Goal: Task Accomplishment & Management: Manage account settings

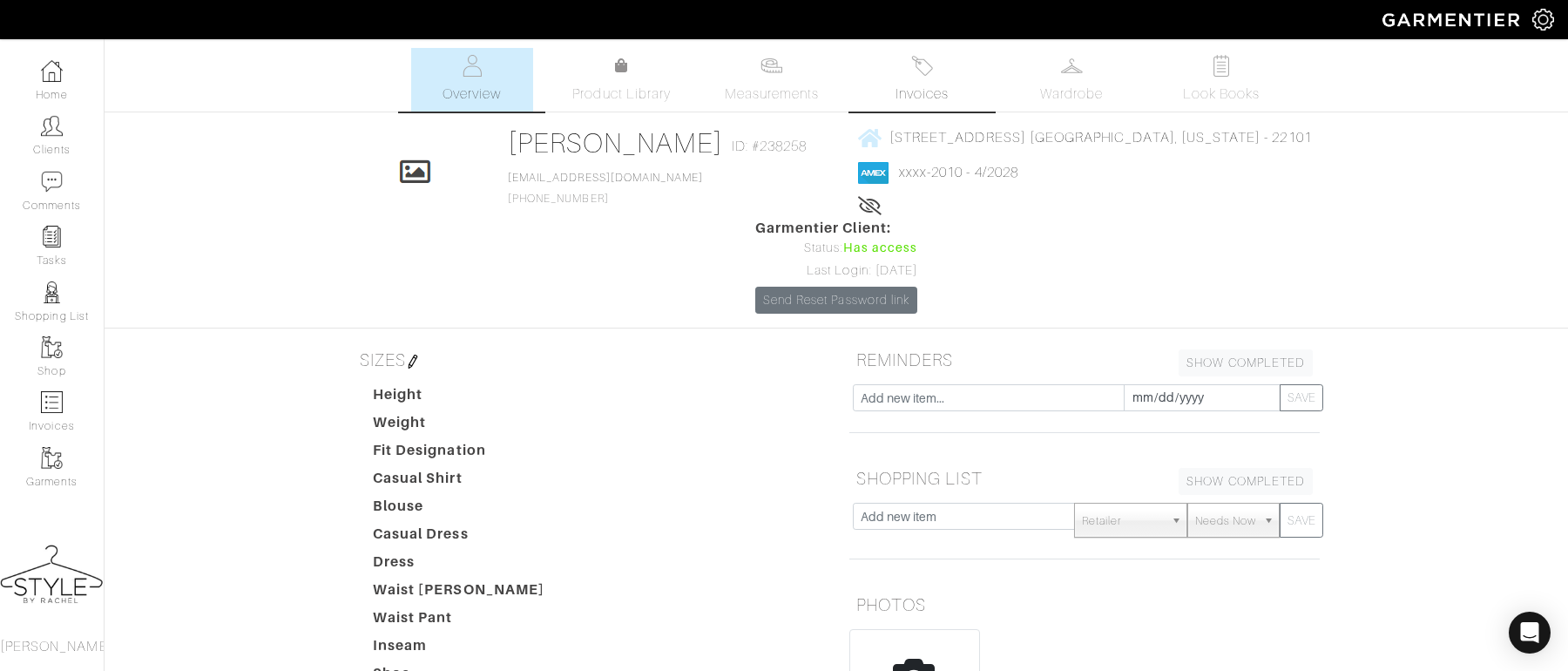
click at [933, 76] on img at bounding box center [921, 65] width 22 height 22
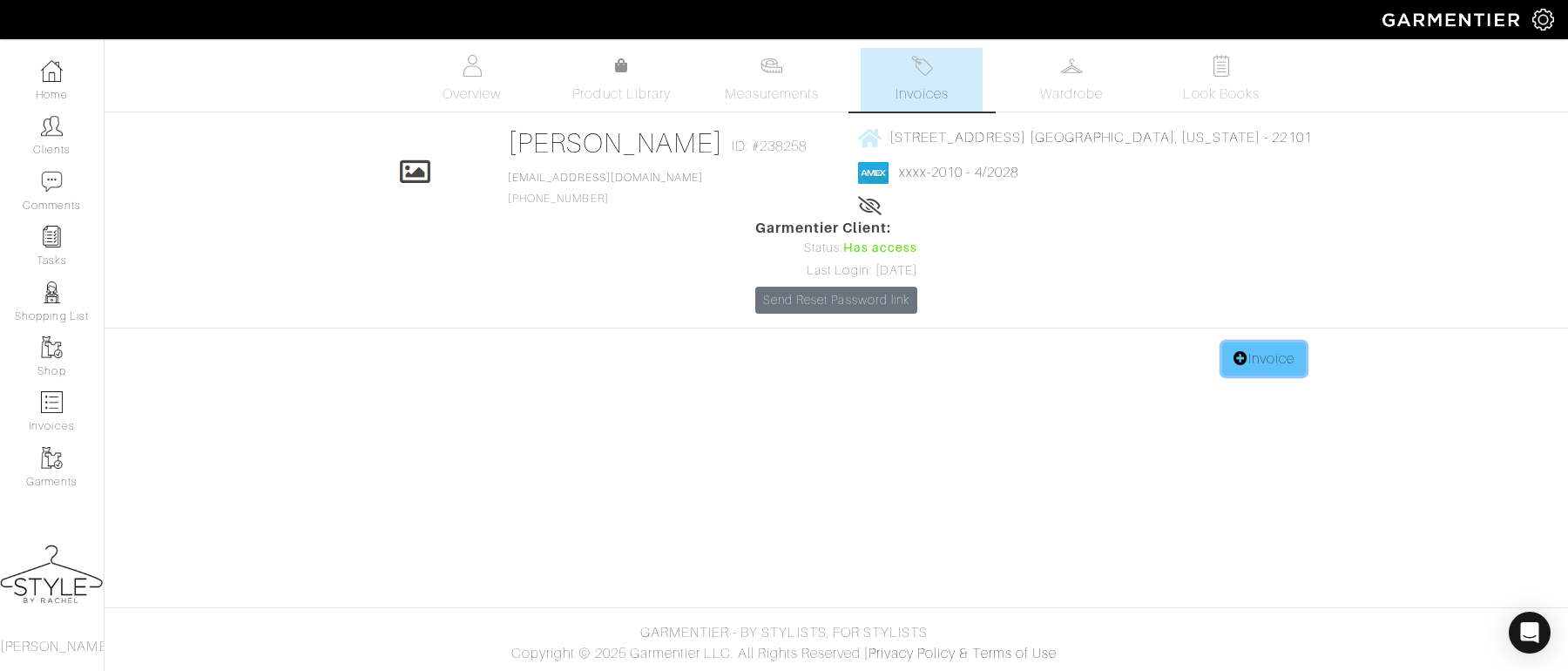
click at [1258, 343] on link "Invoice" at bounding box center [1264, 359] width 84 height 33
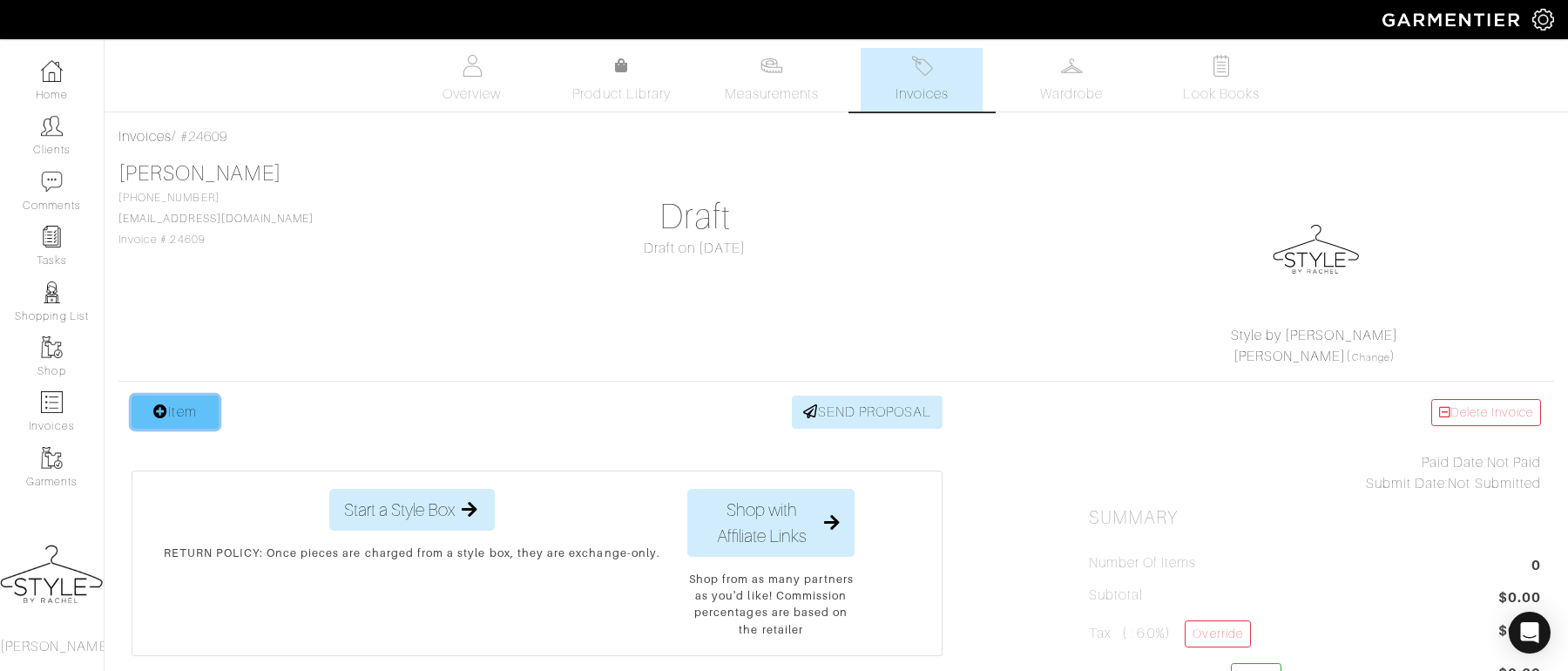
click at [192, 421] on link "Item" at bounding box center [175, 411] width 88 height 33
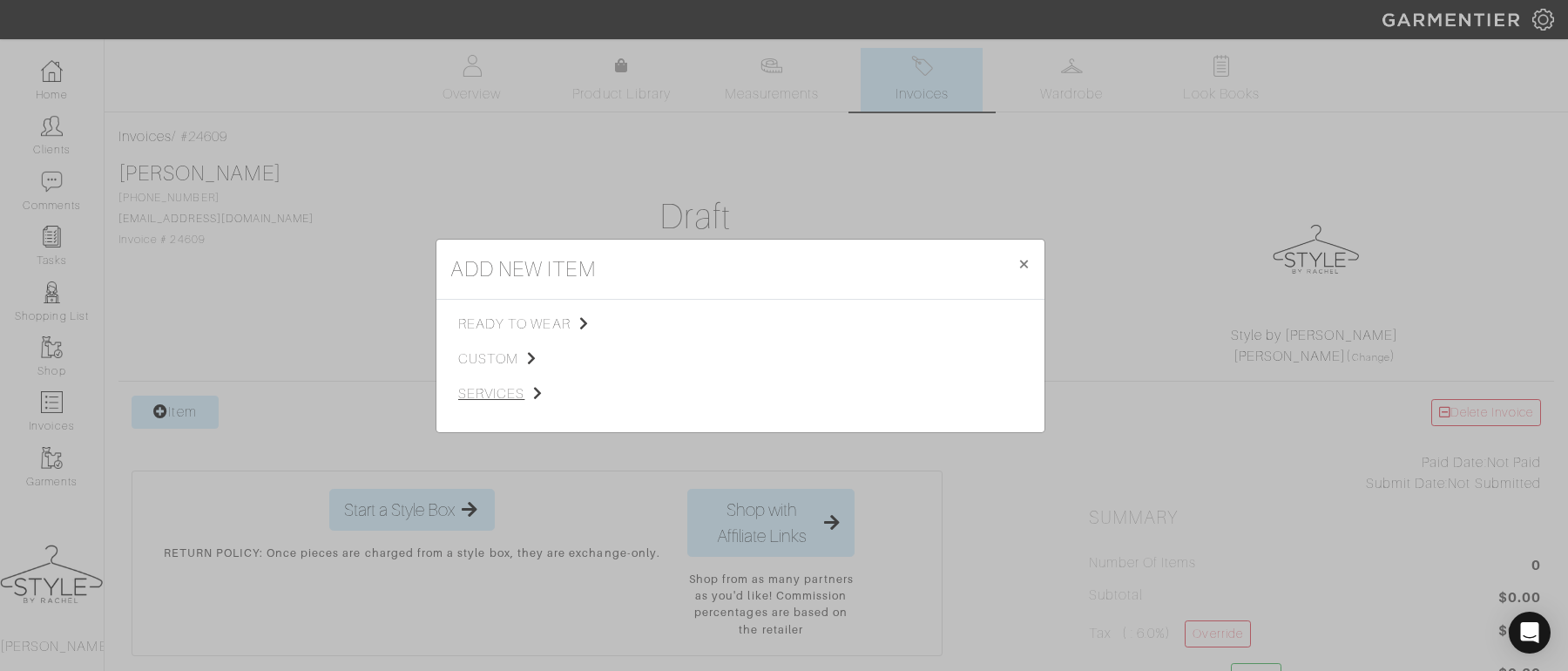
click at [527, 392] on span "services" at bounding box center [546, 393] width 175 height 21
click at [708, 323] on span "Styling Service" at bounding box center [703, 322] width 87 height 14
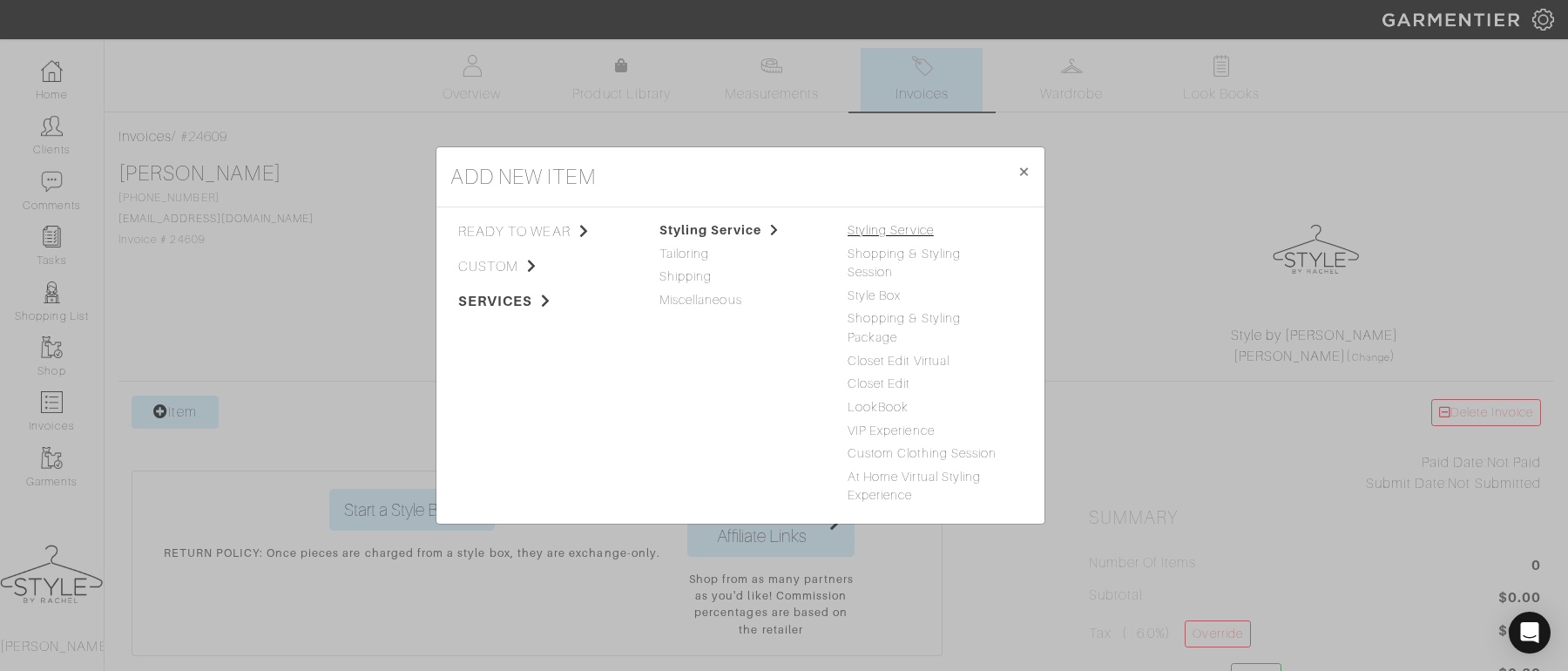
click at [898, 235] on link "Styling Service" at bounding box center [891, 230] width 87 height 14
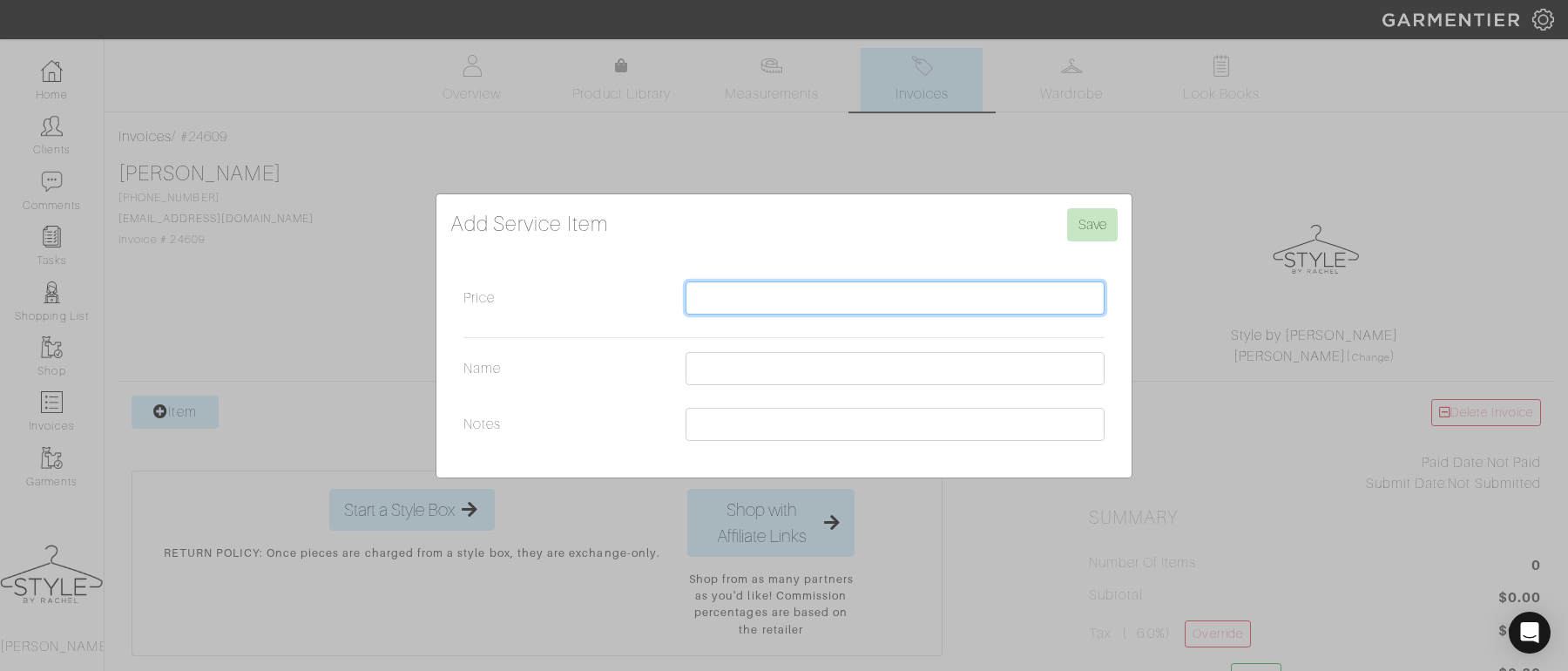
click at [743, 290] on input "Price" at bounding box center [895, 297] width 419 height 33
type input "2700"
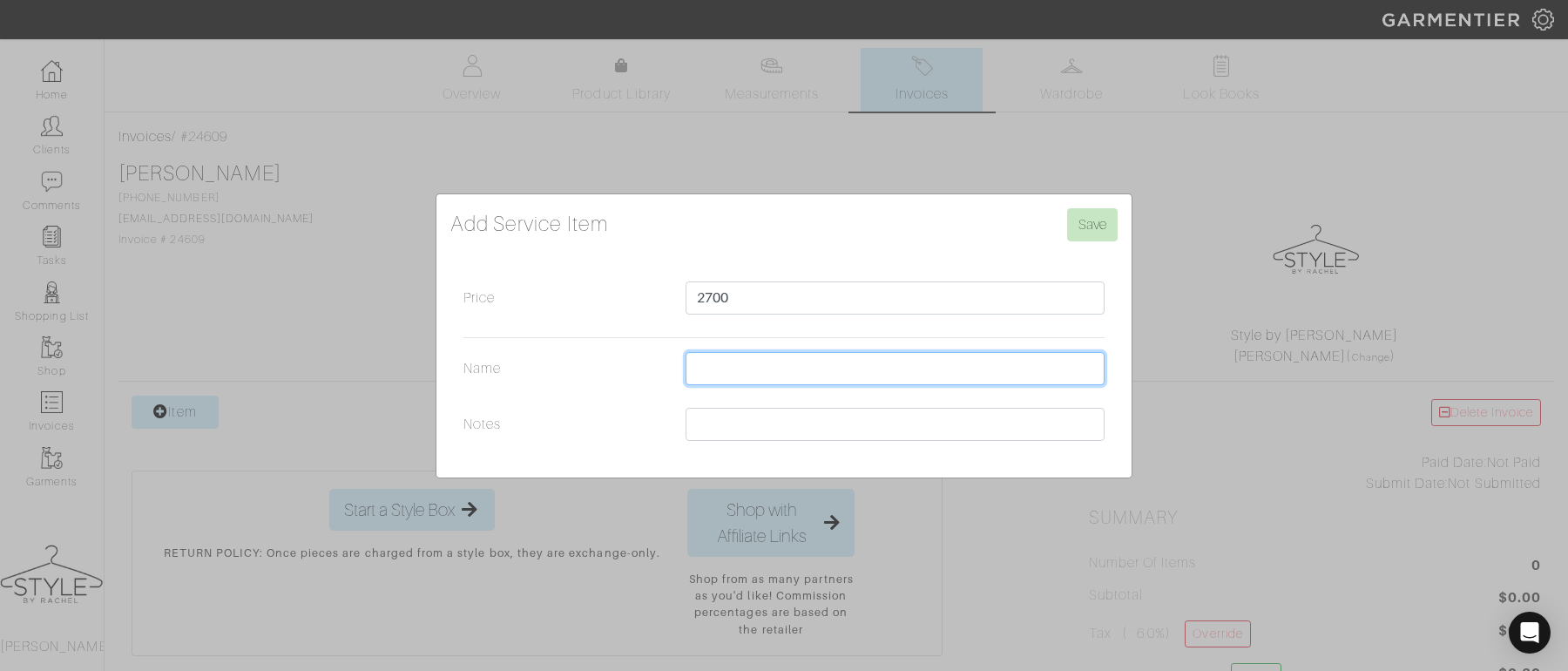
click at [763, 379] on input "Name" at bounding box center [895, 368] width 419 height 33
type input "The Wardrobe Reset - 10/8 at 9:30AM (Closet Edit)"
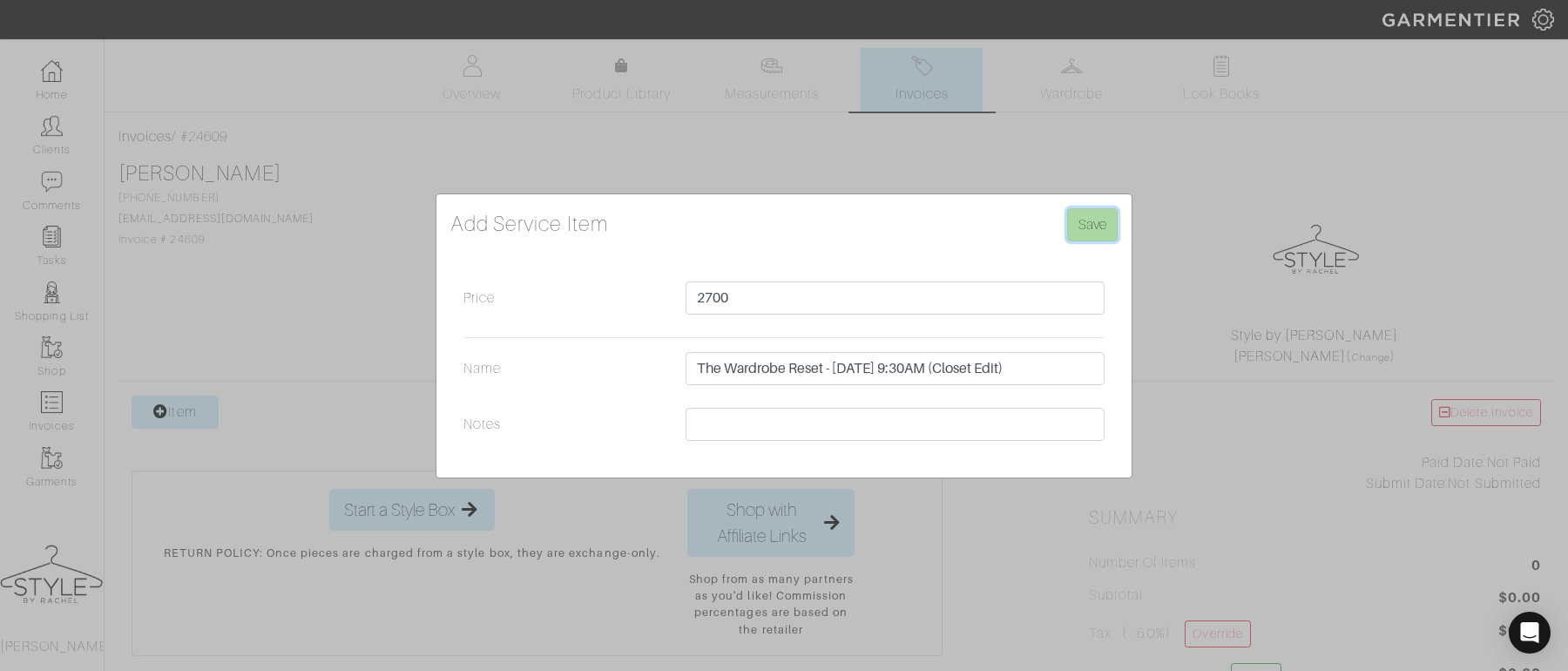
click at [1092, 225] on input "Save" at bounding box center [1093, 224] width 51 height 33
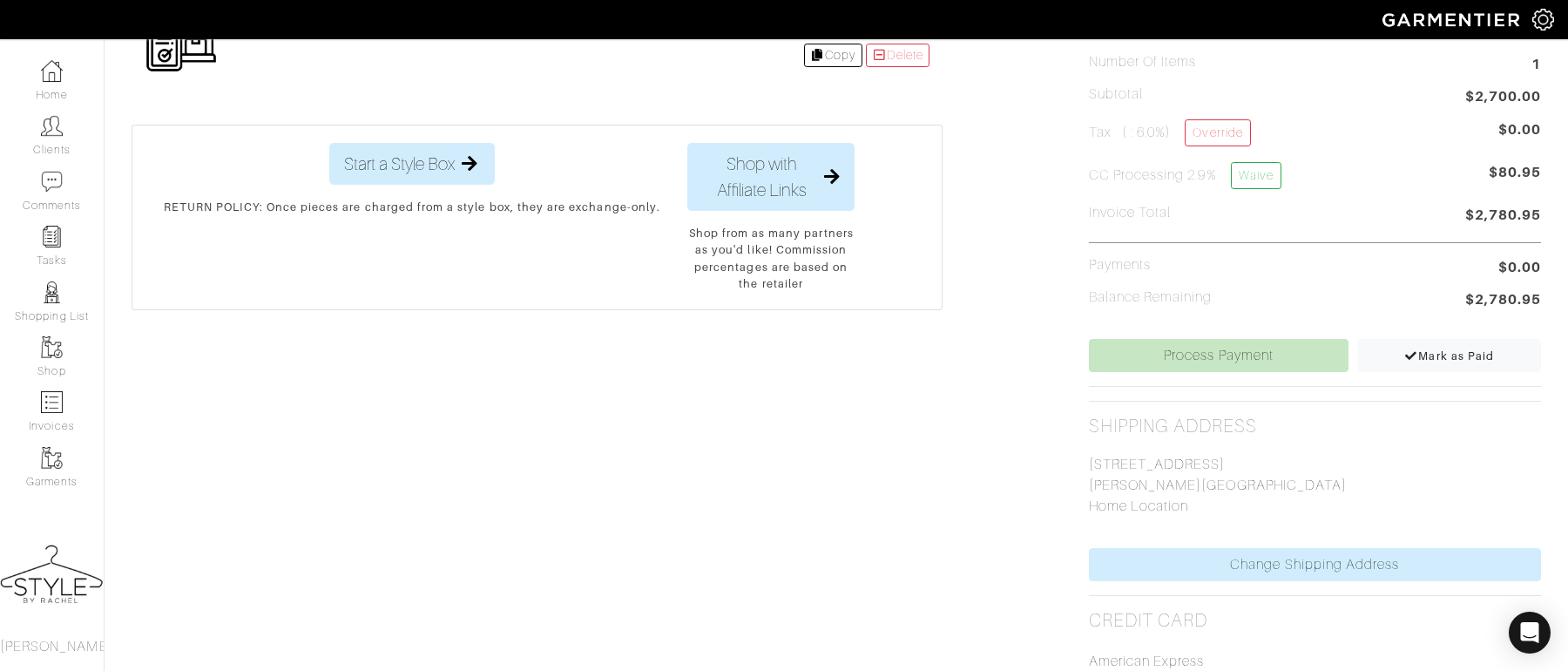
scroll to position [733, 0]
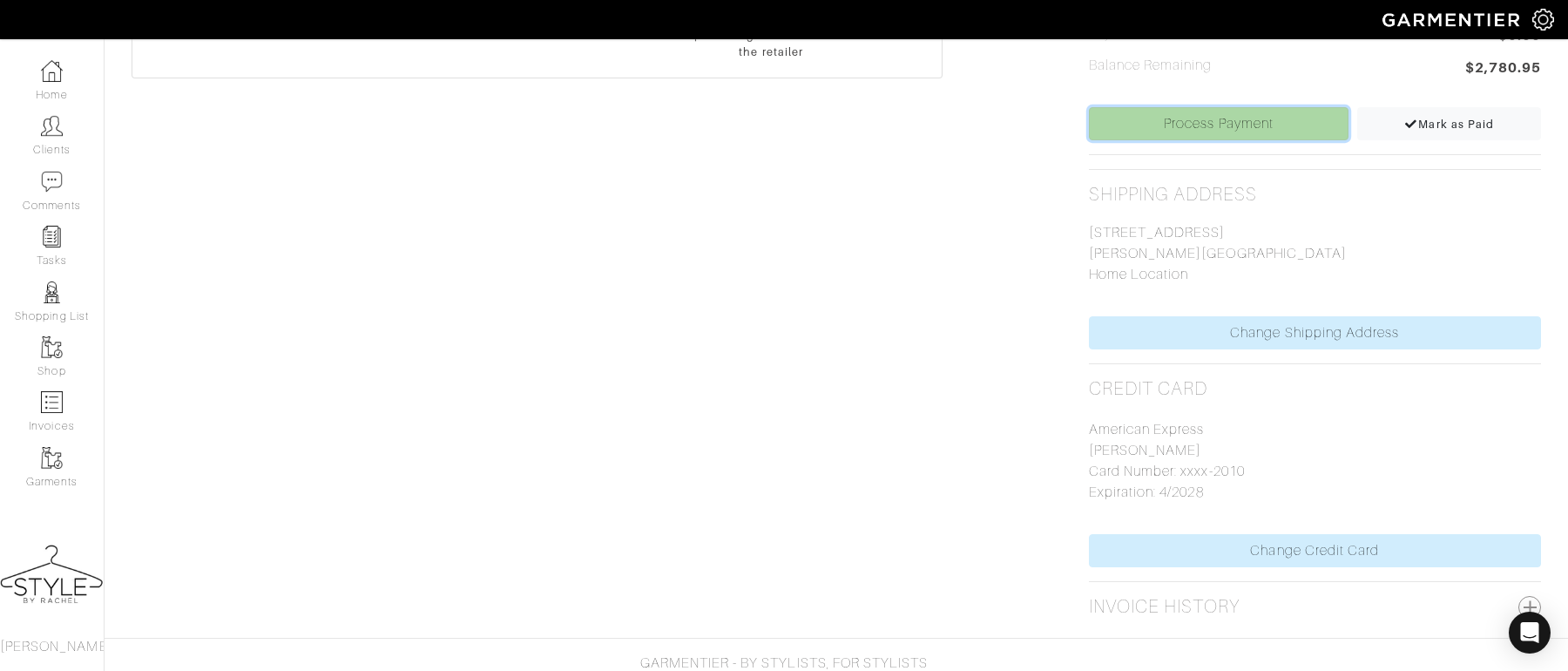
click at [1212, 123] on link "Process Payment" at bounding box center [1219, 123] width 261 height 33
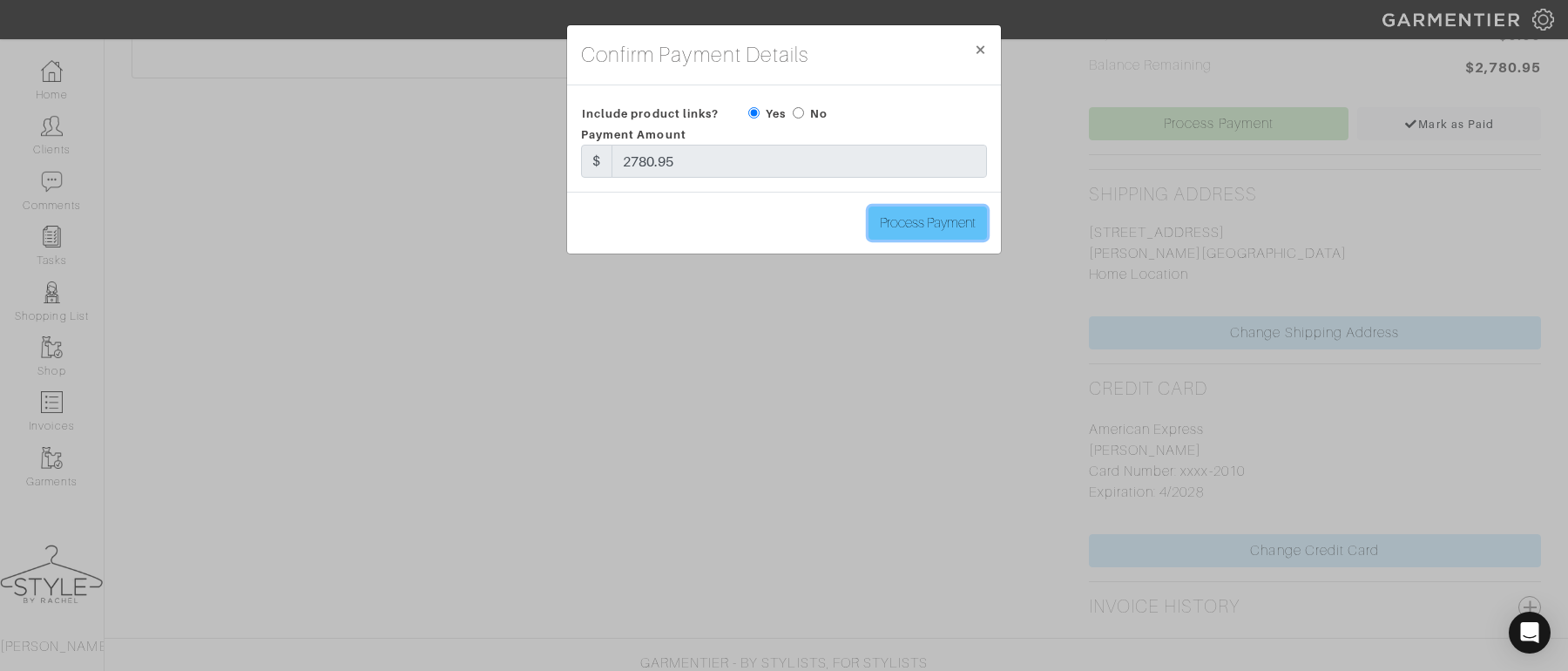
click at [915, 231] on input "Process Payment" at bounding box center [928, 222] width 119 height 33
type input "Process Payment"
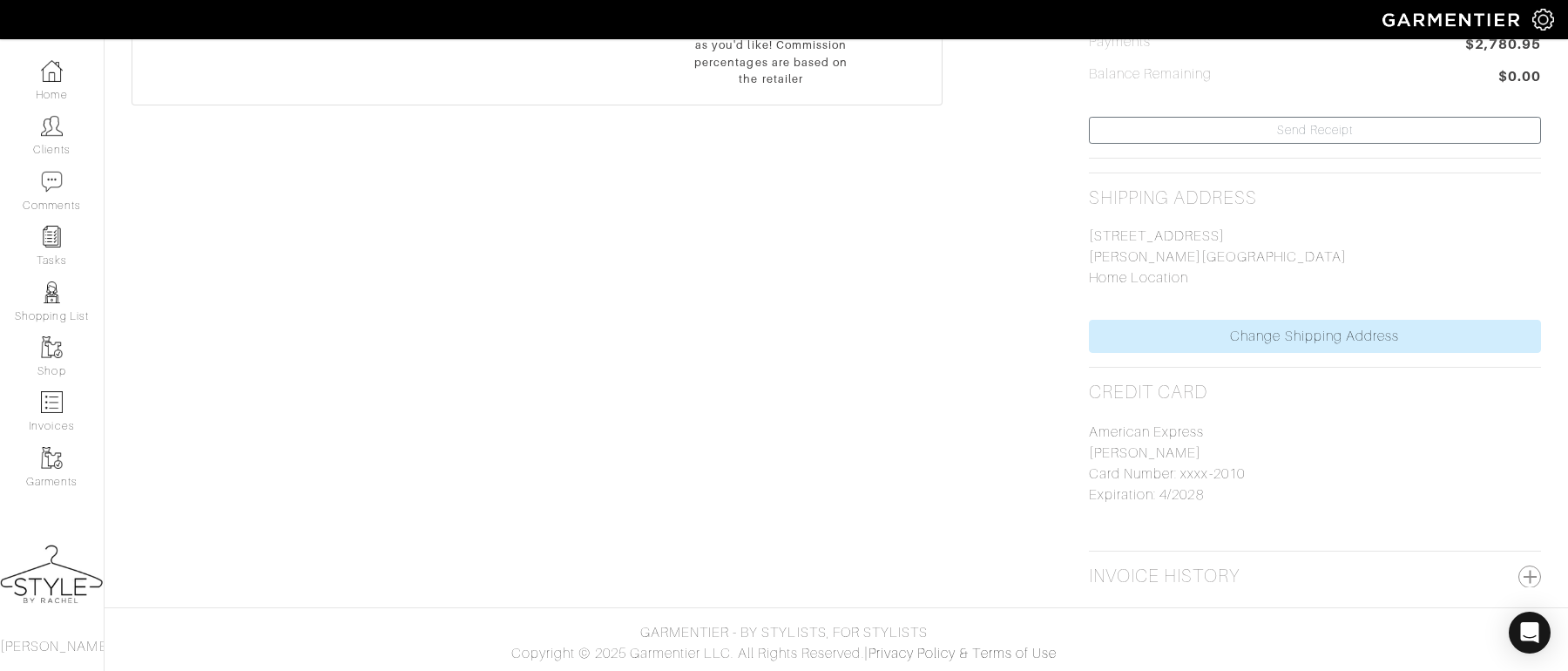
scroll to position [0, 0]
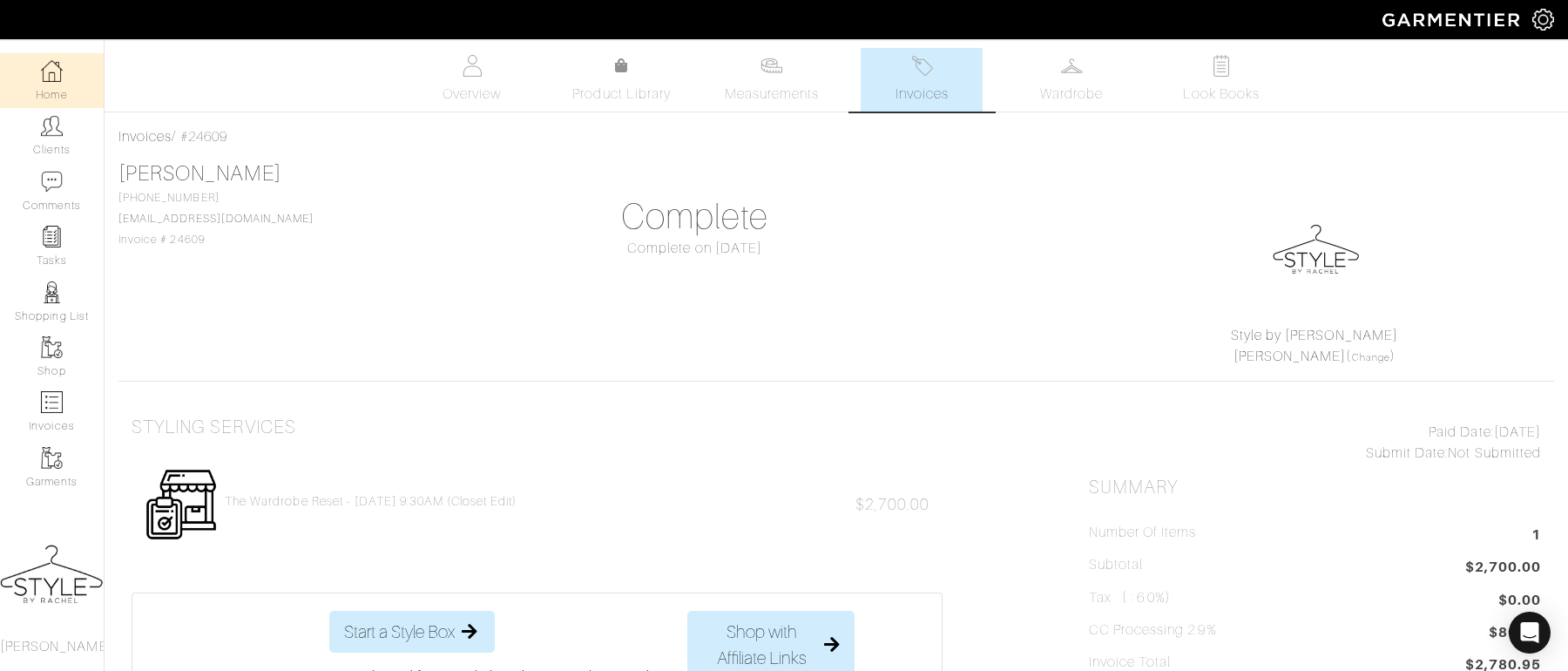
click at [63, 92] on link "Home" at bounding box center [52, 80] width 104 height 55
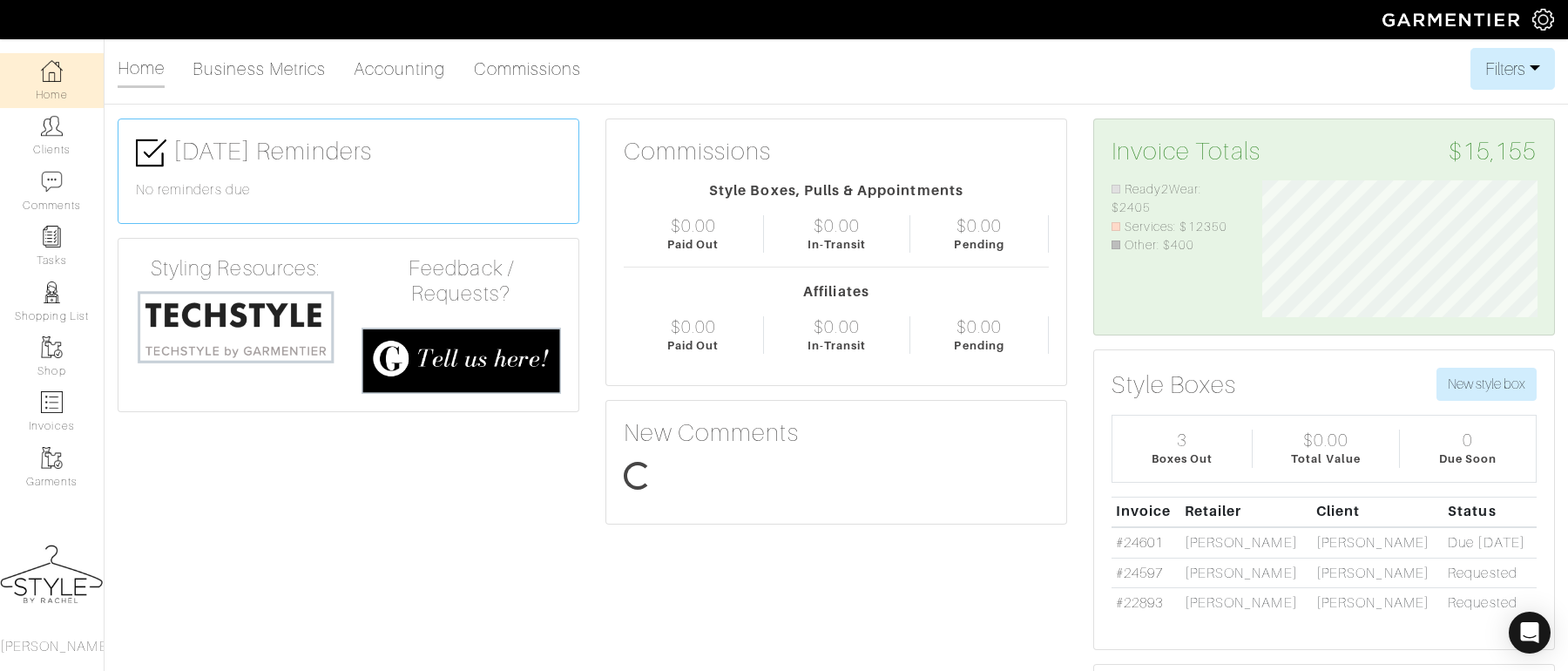
scroll to position [137, 301]
click at [67, 140] on link "Clients" at bounding box center [52, 136] width 104 height 55
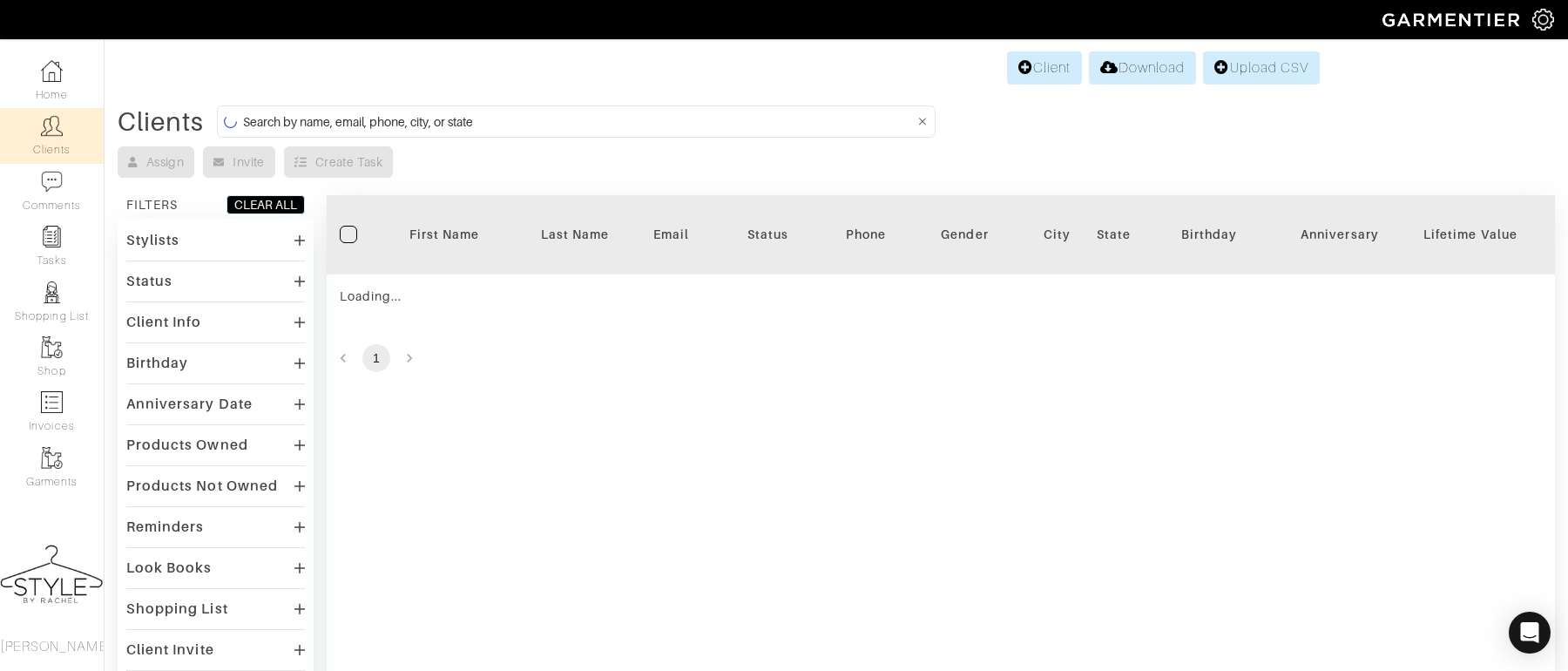
click at [536, 123] on input at bounding box center [578, 121] width 671 height 22
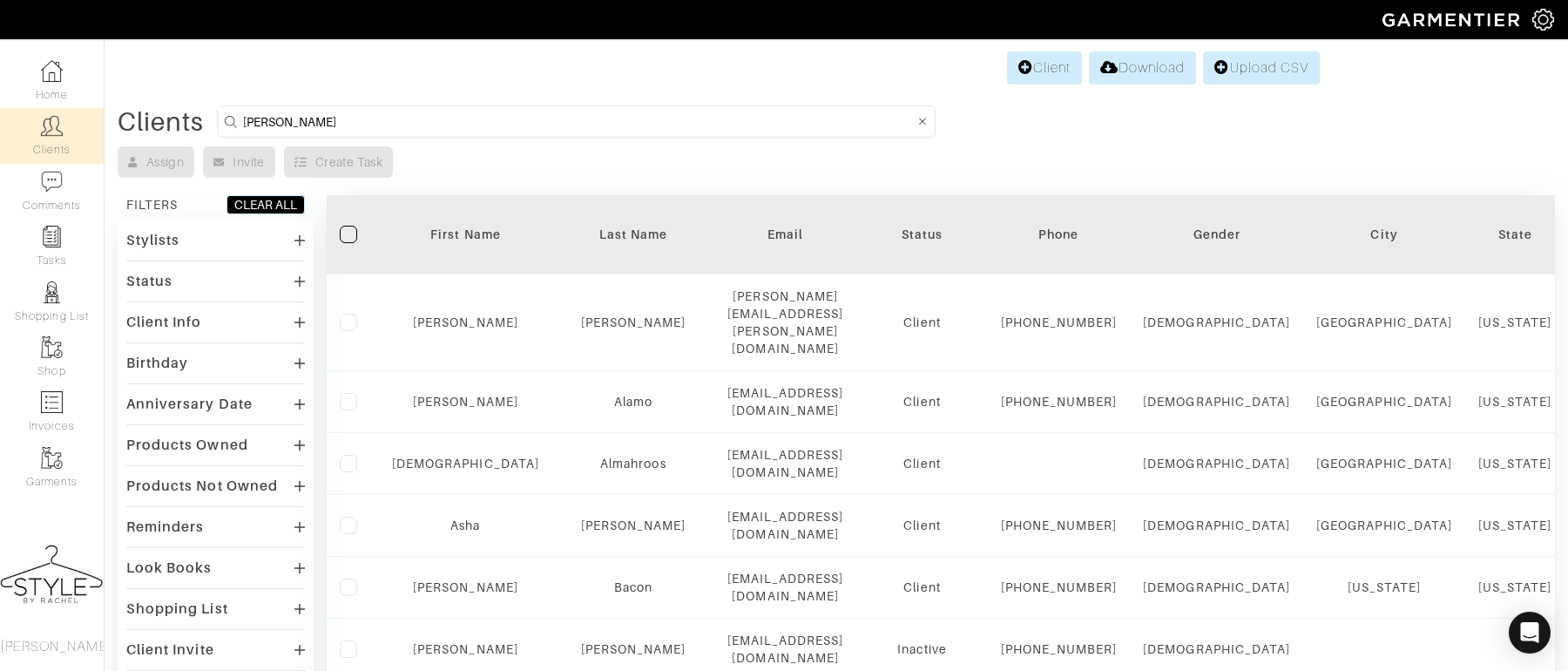
type input "maggie"
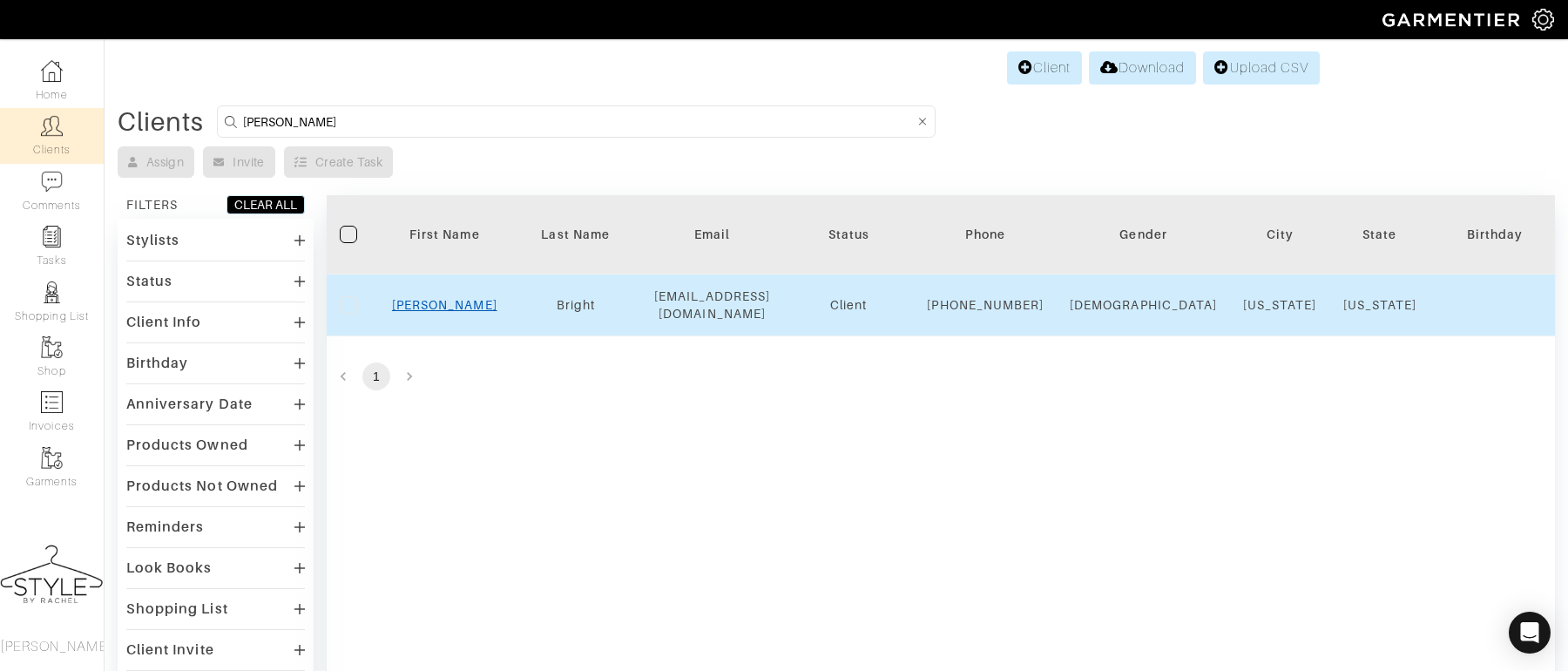
click at [450, 311] on link "Maggie" at bounding box center [445, 305] width 105 height 14
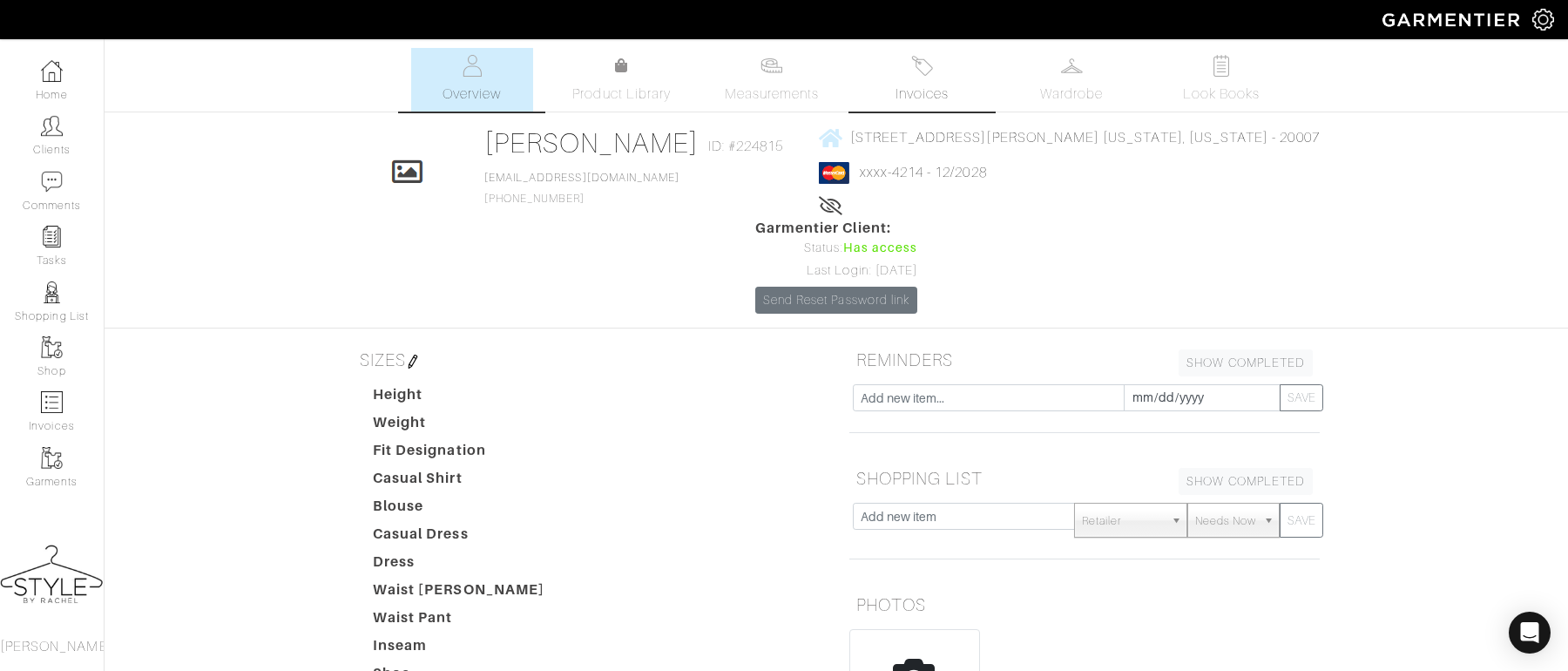
click at [931, 74] on img at bounding box center [921, 65] width 22 height 22
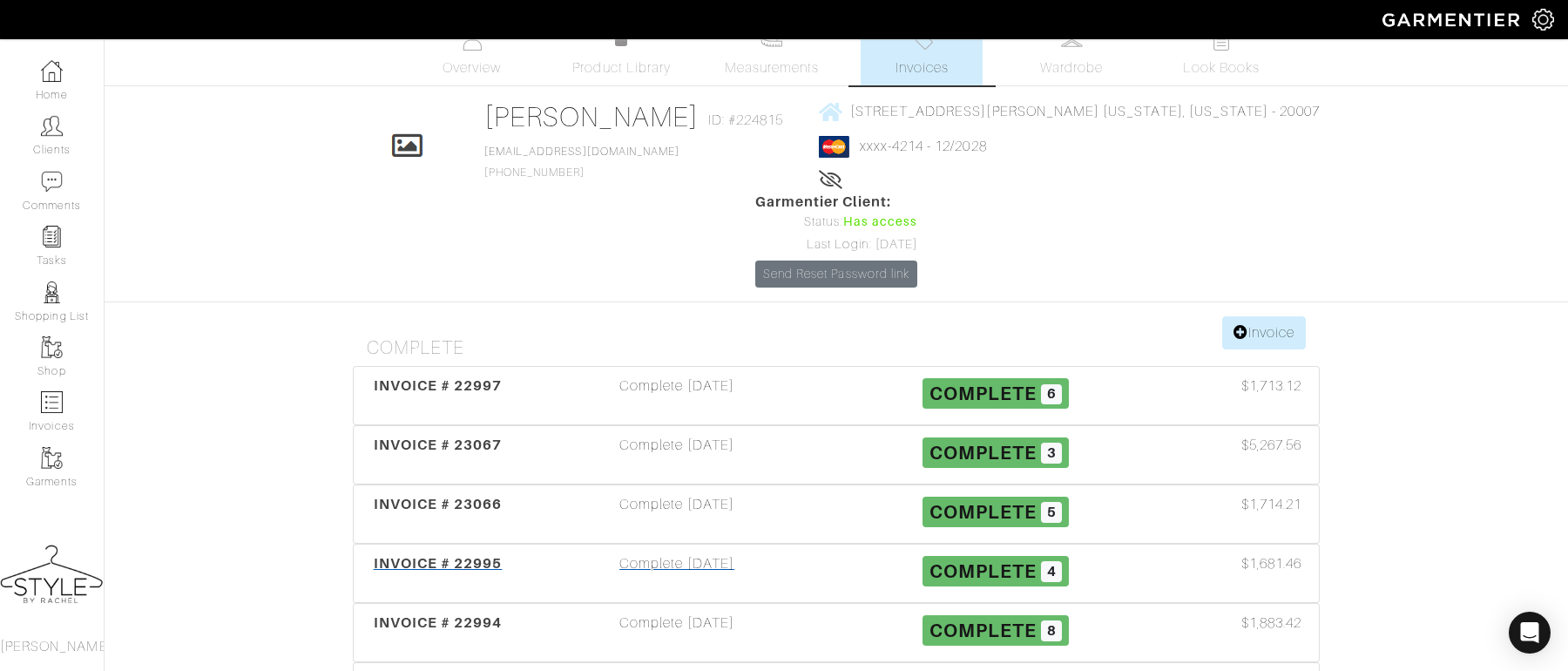
scroll to position [28, 0]
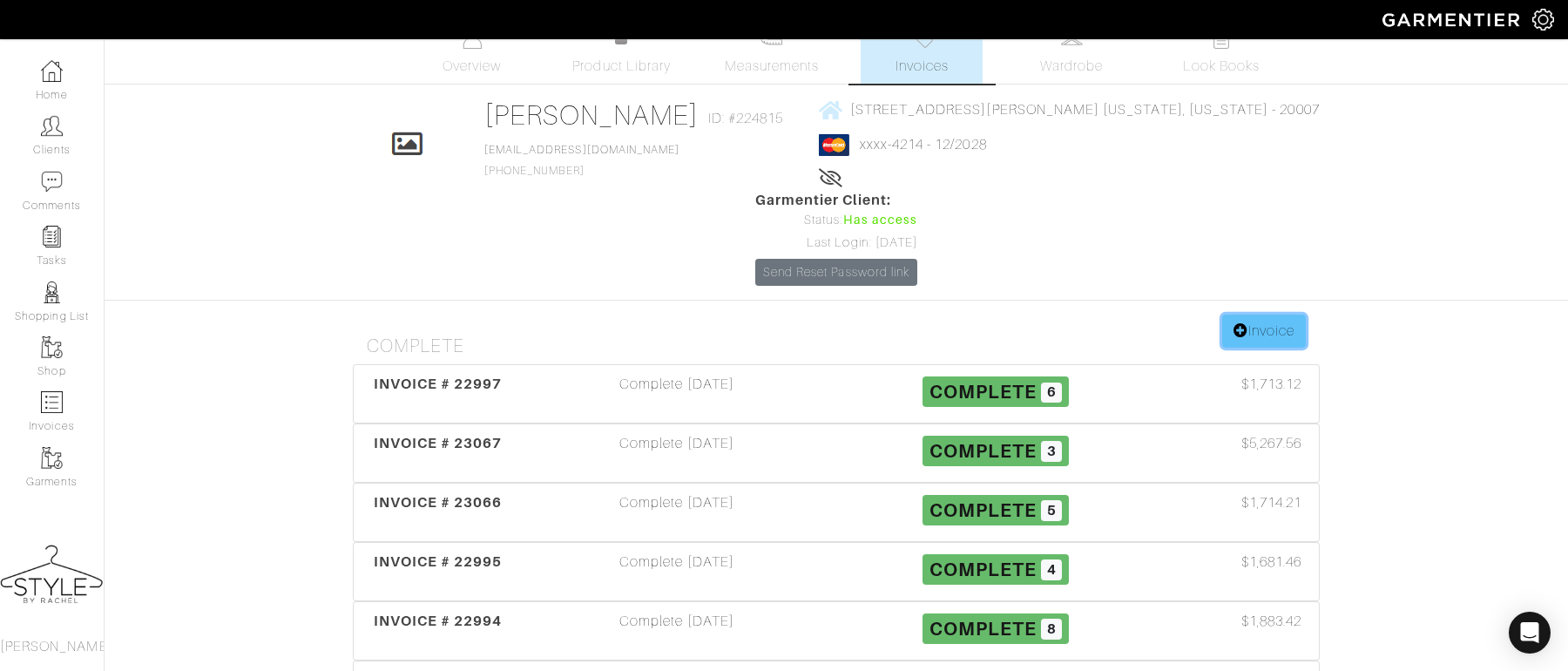
click at [1248, 314] on link "Invoice" at bounding box center [1264, 330] width 84 height 33
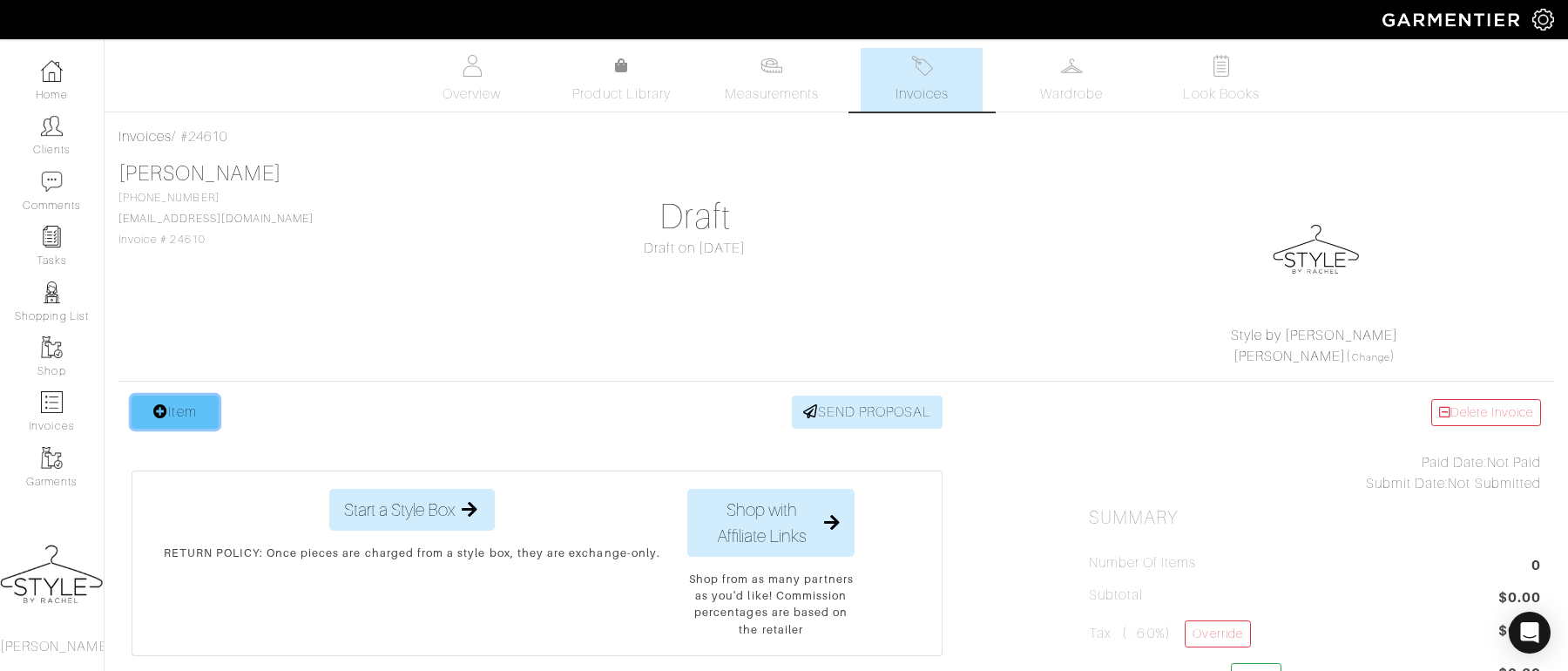
click at [182, 407] on link "Item" at bounding box center [175, 411] width 88 height 33
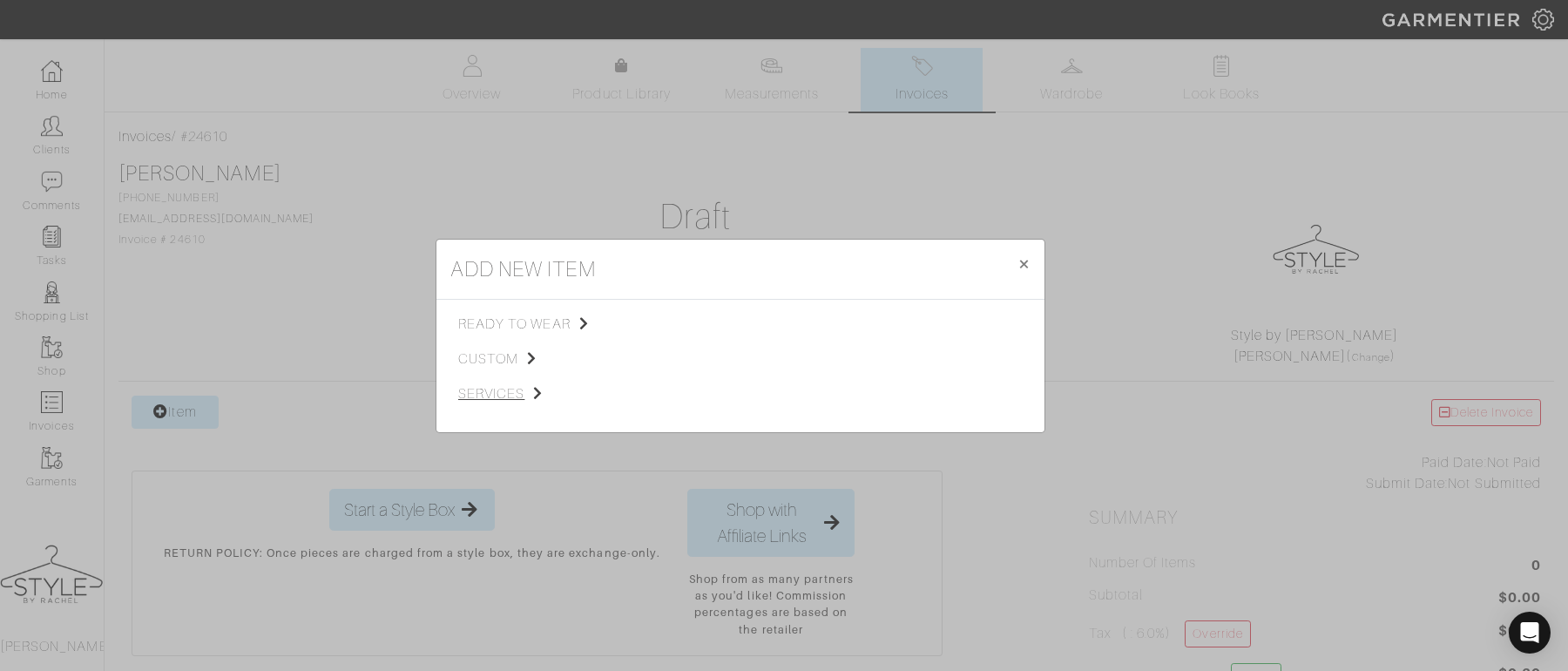
click at [510, 390] on span "services" at bounding box center [546, 393] width 175 height 21
click at [666, 322] on span "Styling Service" at bounding box center [703, 322] width 87 height 14
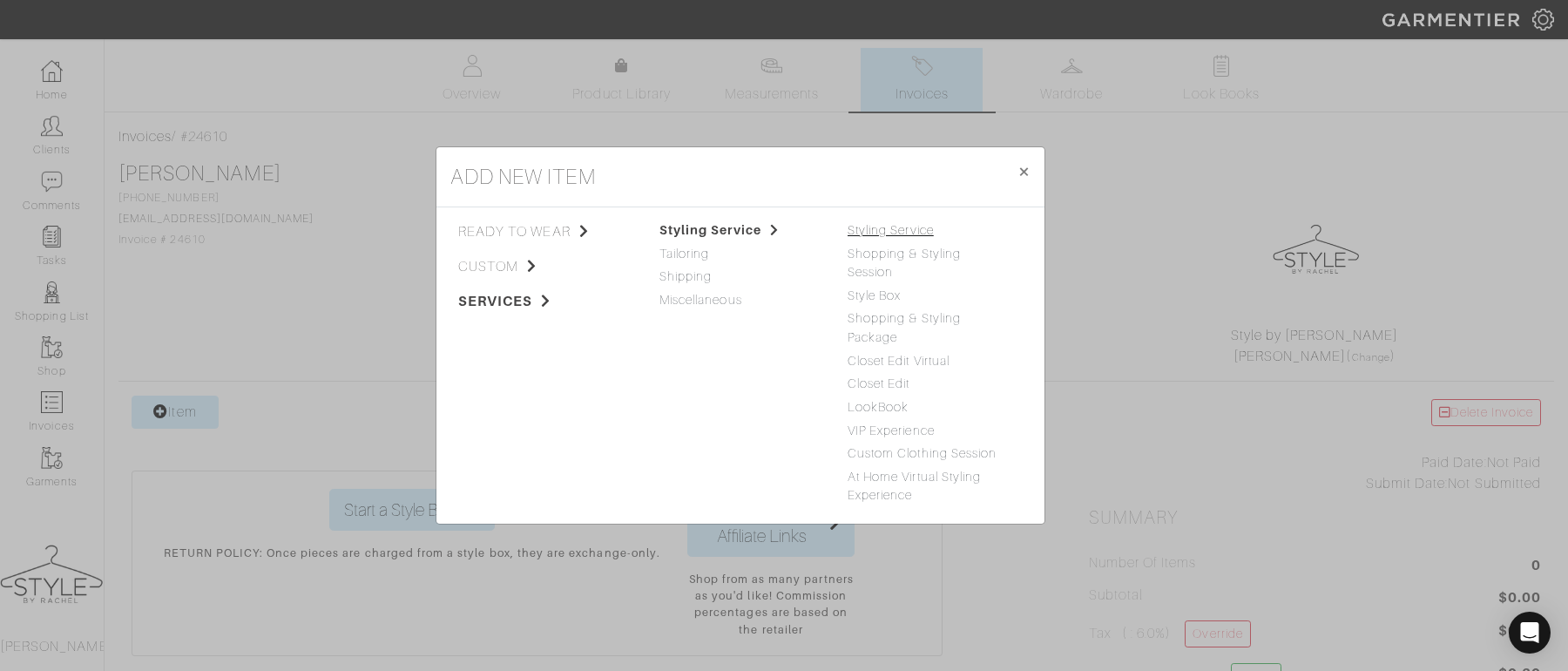
click at [866, 235] on link "Styling Service" at bounding box center [891, 230] width 87 height 14
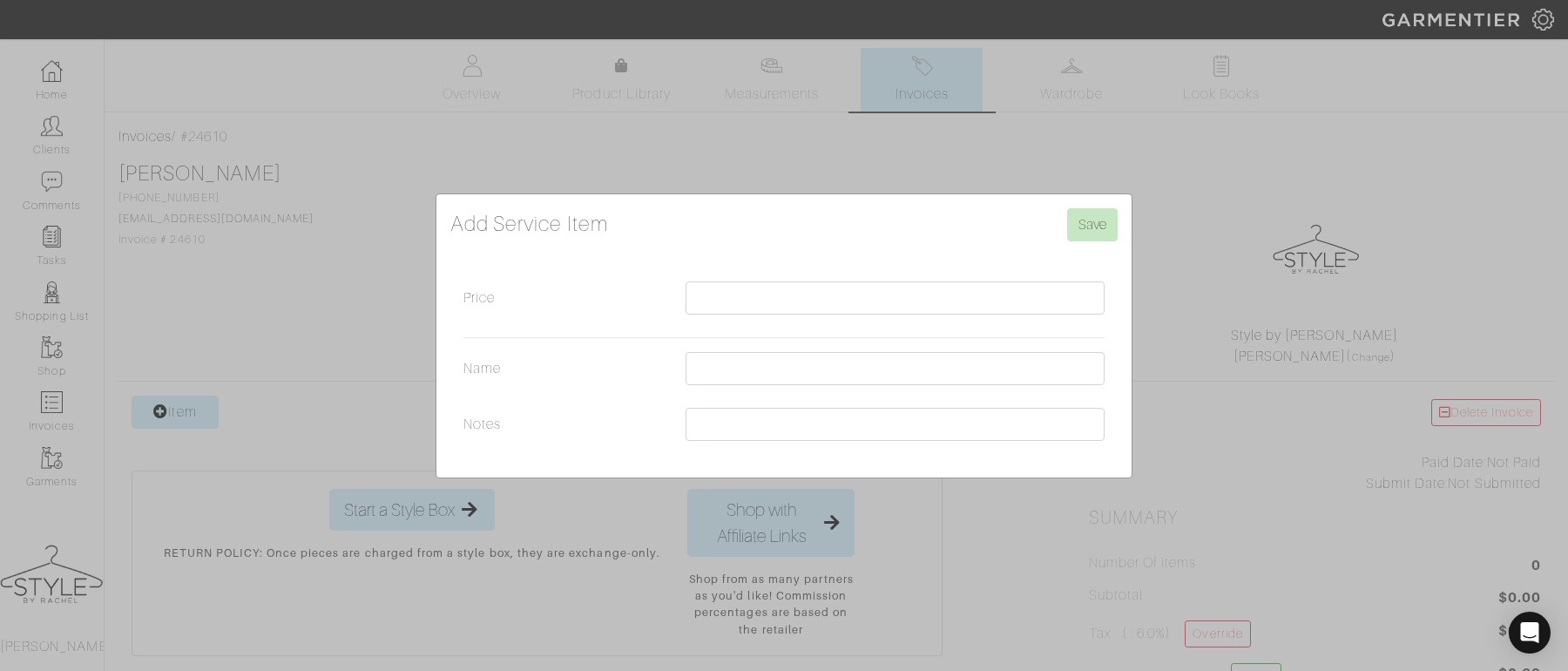
click at [353, 509] on div "Add Service Item Save Price Name Notes" at bounding box center [784, 335] width 1568 height 671
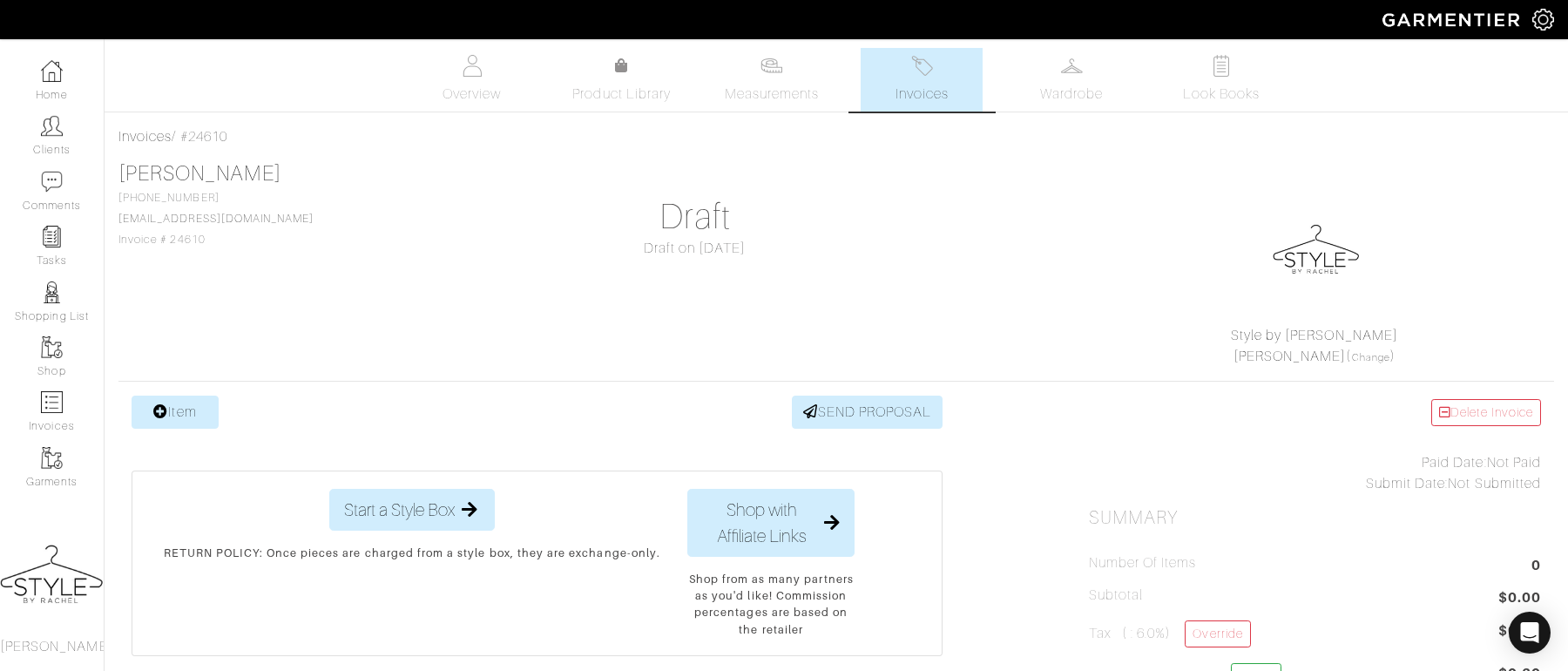
click at [172, 397] on link "Item" at bounding box center [175, 411] width 88 height 33
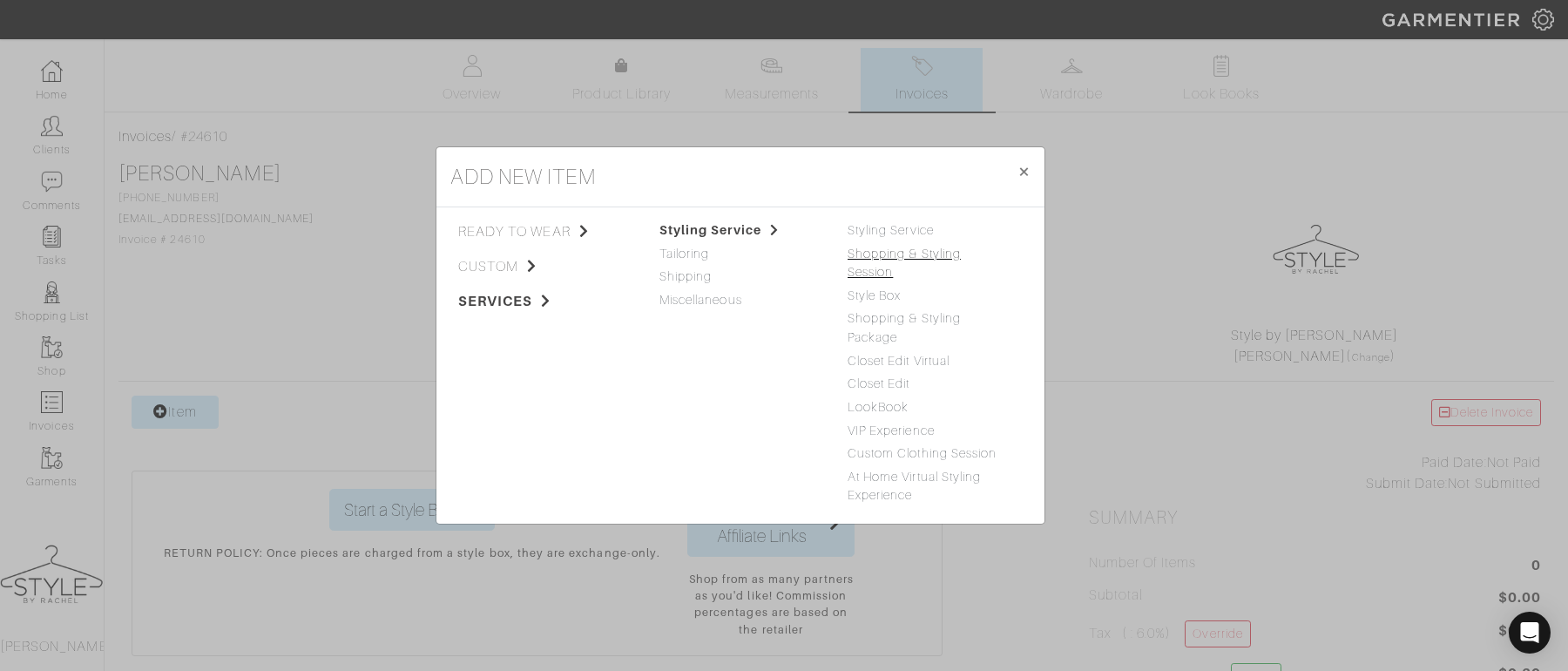
click at [909, 264] on link "Shopping & Styling Session" at bounding box center [904, 263] width 113 height 33
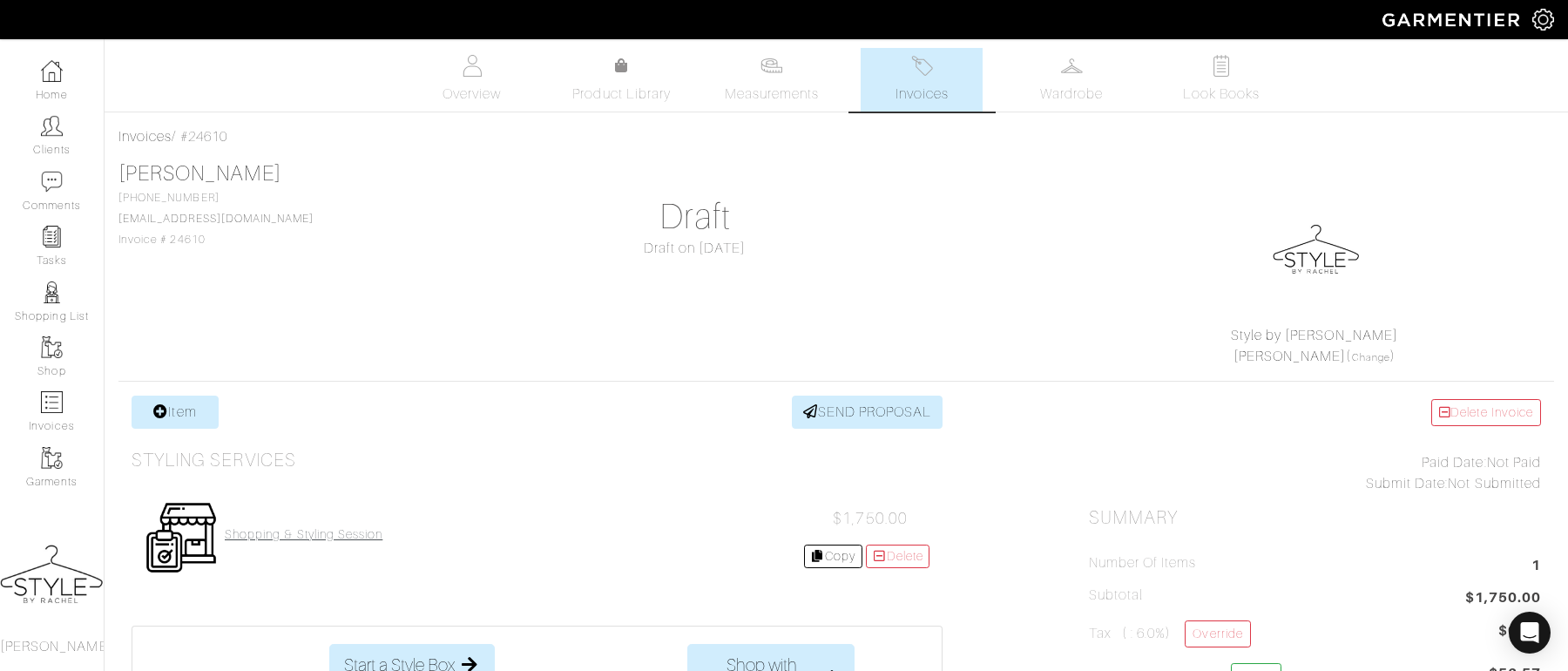
click at [358, 534] on h4 "Shopping & Styling Session" at bounding box center [304, 535] width 158 height 15
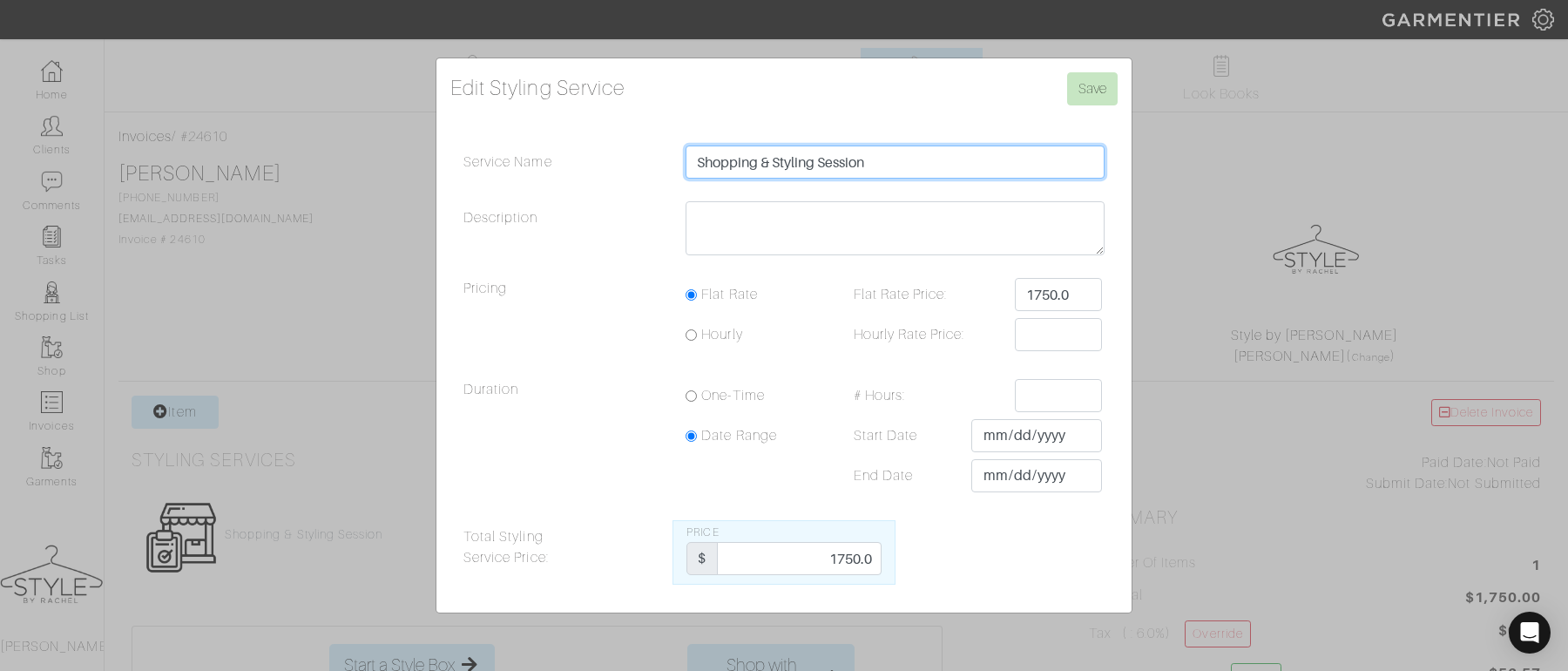
click at [929, 170] on input "Shopping & Styling Session" at bounding box center [895, 162] width 419 height 33
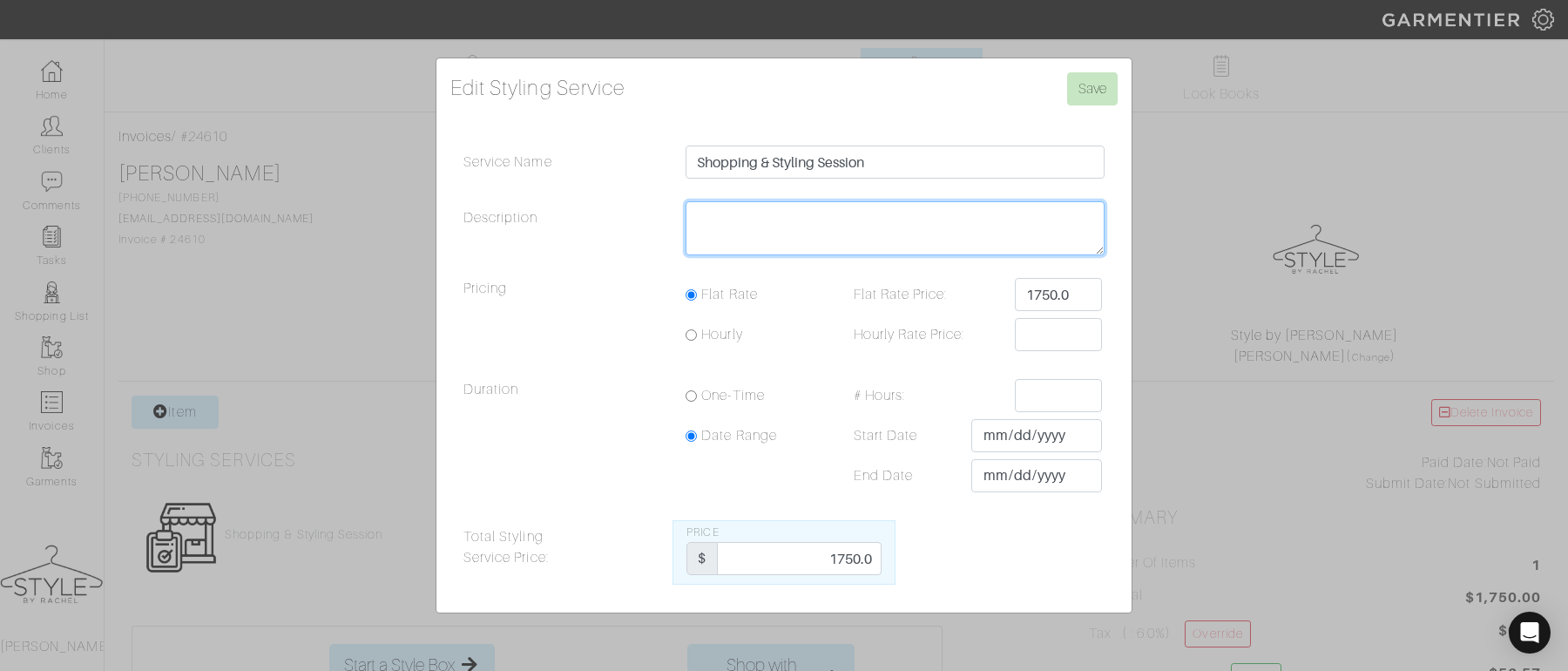
click at [735, 221] on textarea "Description" at bounding box center [895, 228] width 419 height 54
type textarea "Workwear focus [DATE] 9:30am"
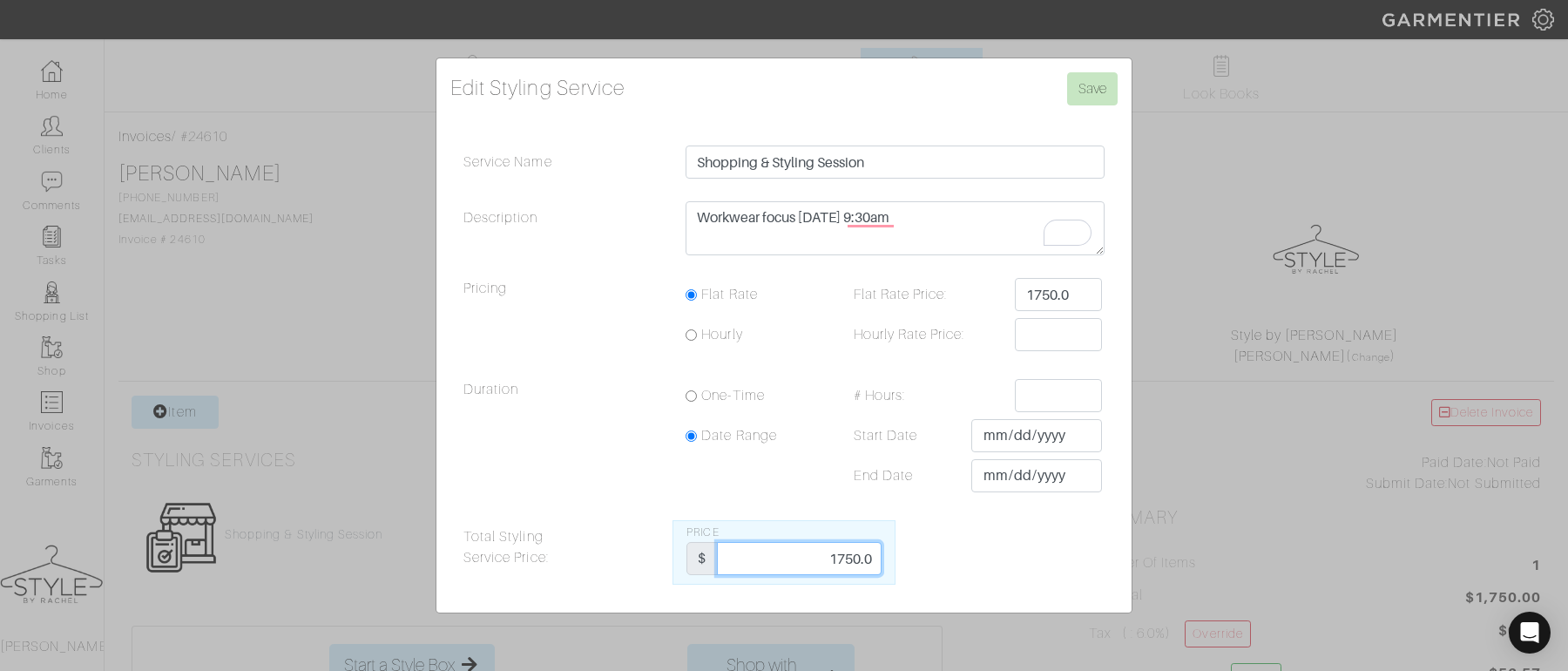
drag, startPoint x: 830, startPoint y: 556, endPoint x: 907, endPoint y: 558, distance: 77.0
click at [907, 558] on div "Total Styling Service Price: Price $ 1750.0" at bounding box center [784, 552] width 667 height 65
type input "1950"
click at [1092, 98] on input "Save" at bounding box center [1093, 88] width 51 height 33
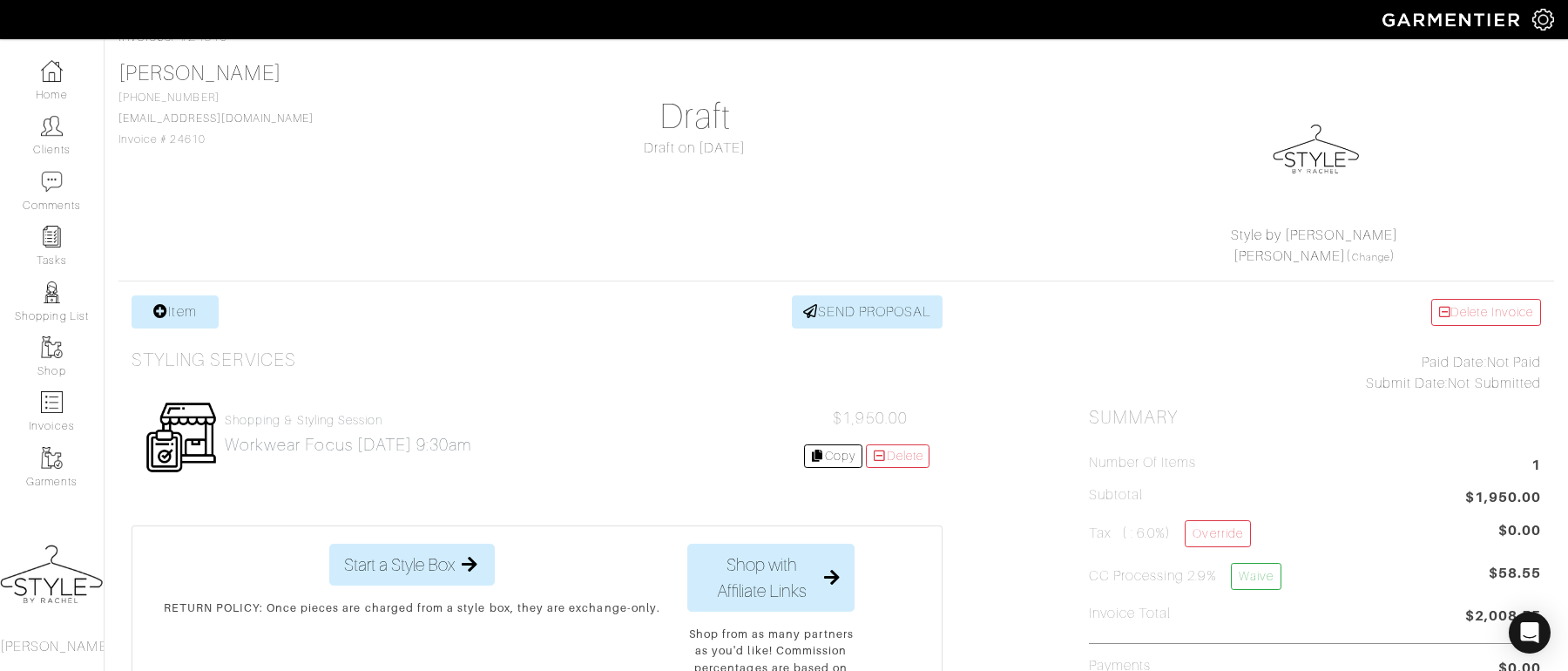
scroll to position [102, 0]
click at [849, 460] on link "Copy" at bounding box center [833, 454] width 58 height 24
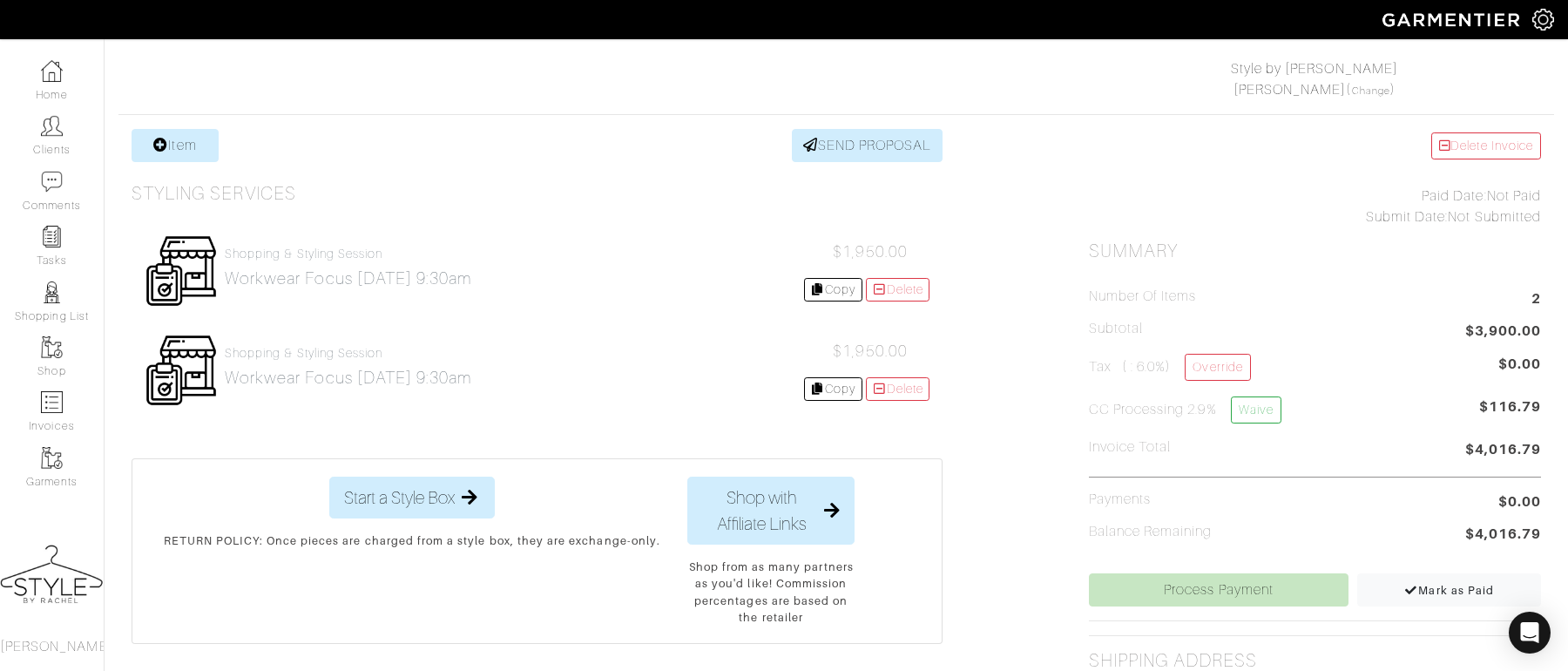
scroll to position [267, 0]
click at [334, 378] on h2 "Workwear focus [DATE] 9:30am" at bounding box center [348, 376] width 248 height 20
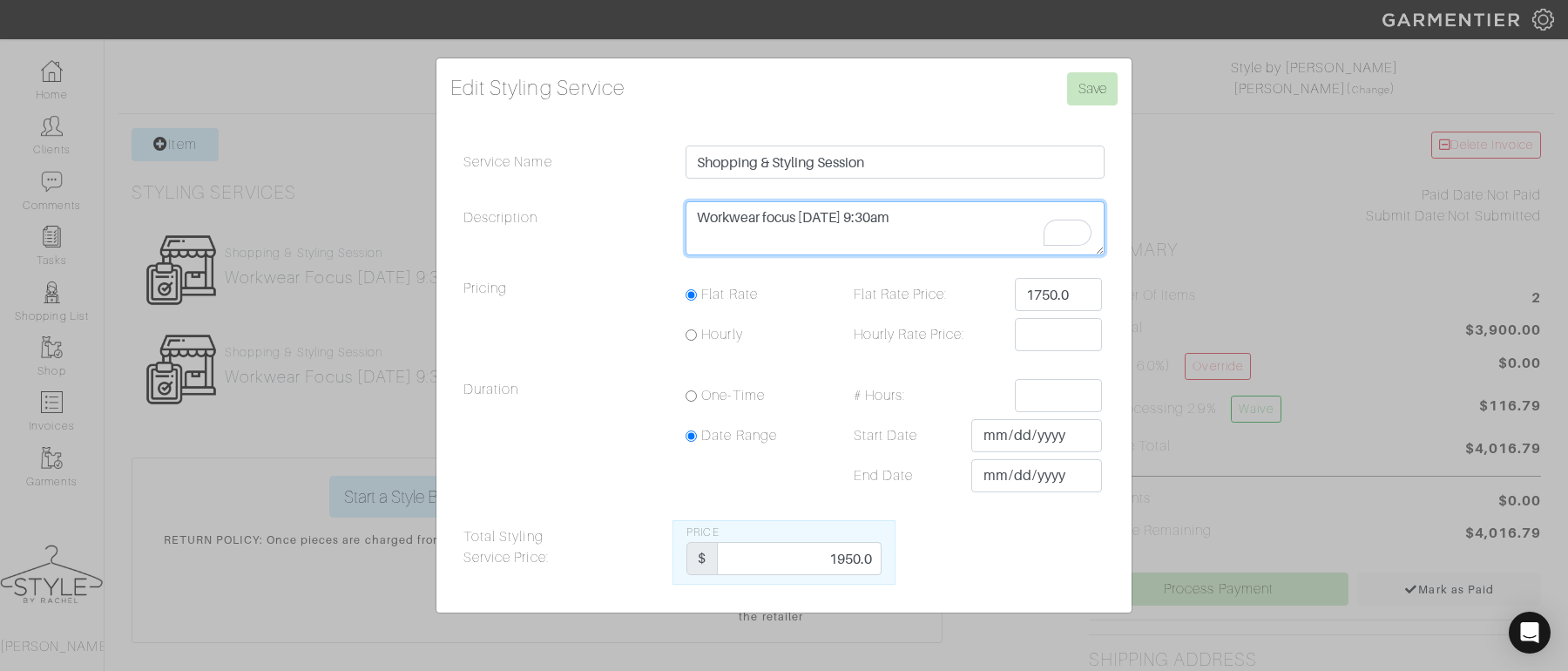
drag, startPoint x: 760, startPoint y: 222, endPoint x: 681, endPoint y: 216, distance: 79.2
click at [681, 216] on div "Workwear focus 9/30 at 9:30am" at bounding box center [895, 232] width 445 height 63
drag, startPoint x: 884, startPoint y: 217, endPoint x: 857, endPoint y: 217, distance: 27.0
click at [857, 217] on textarea "Workwear focus 9/30 at 9:30am" at bounding box center [895, 228] width 419 height 54
type textarea "Casual wear Focus focus 10/15 at 9:30am"
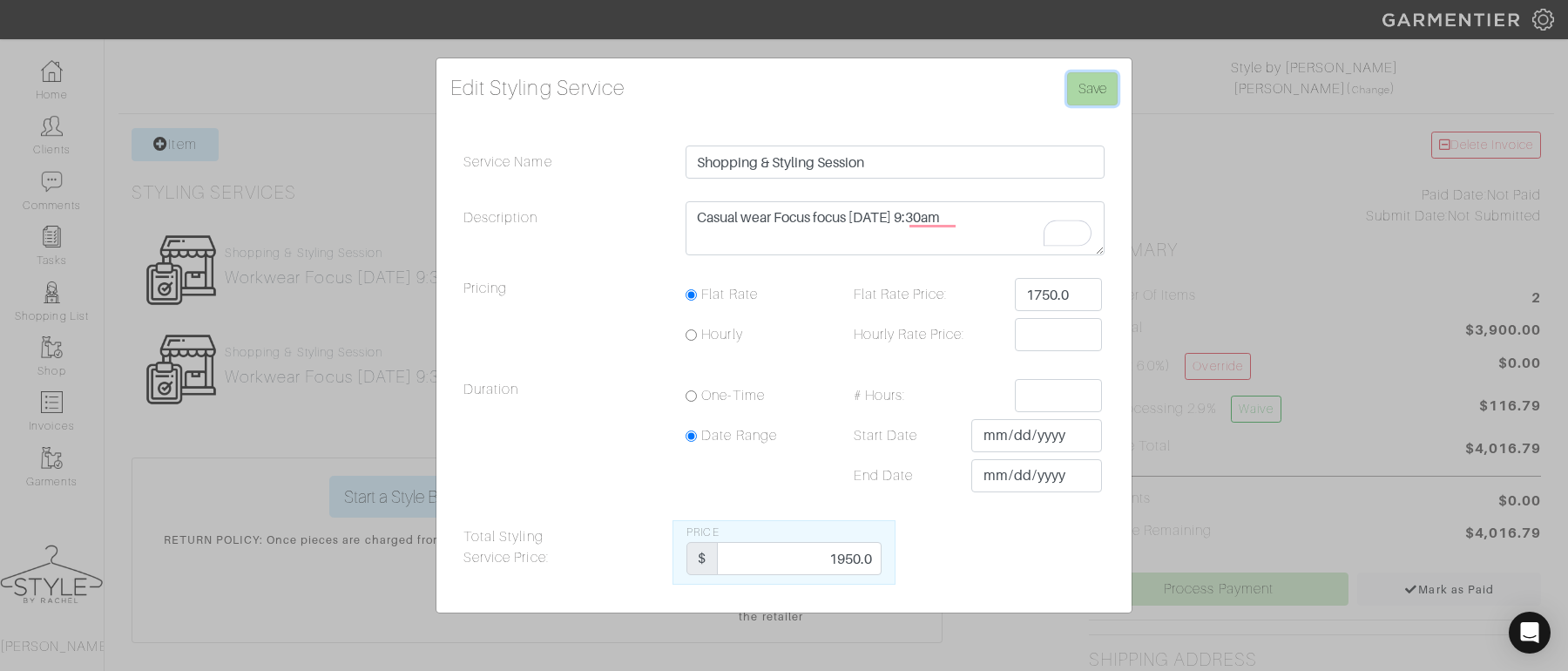
click at [1096, 91] on input "Save" at bounding box center [1093, 88] width 51 height 33
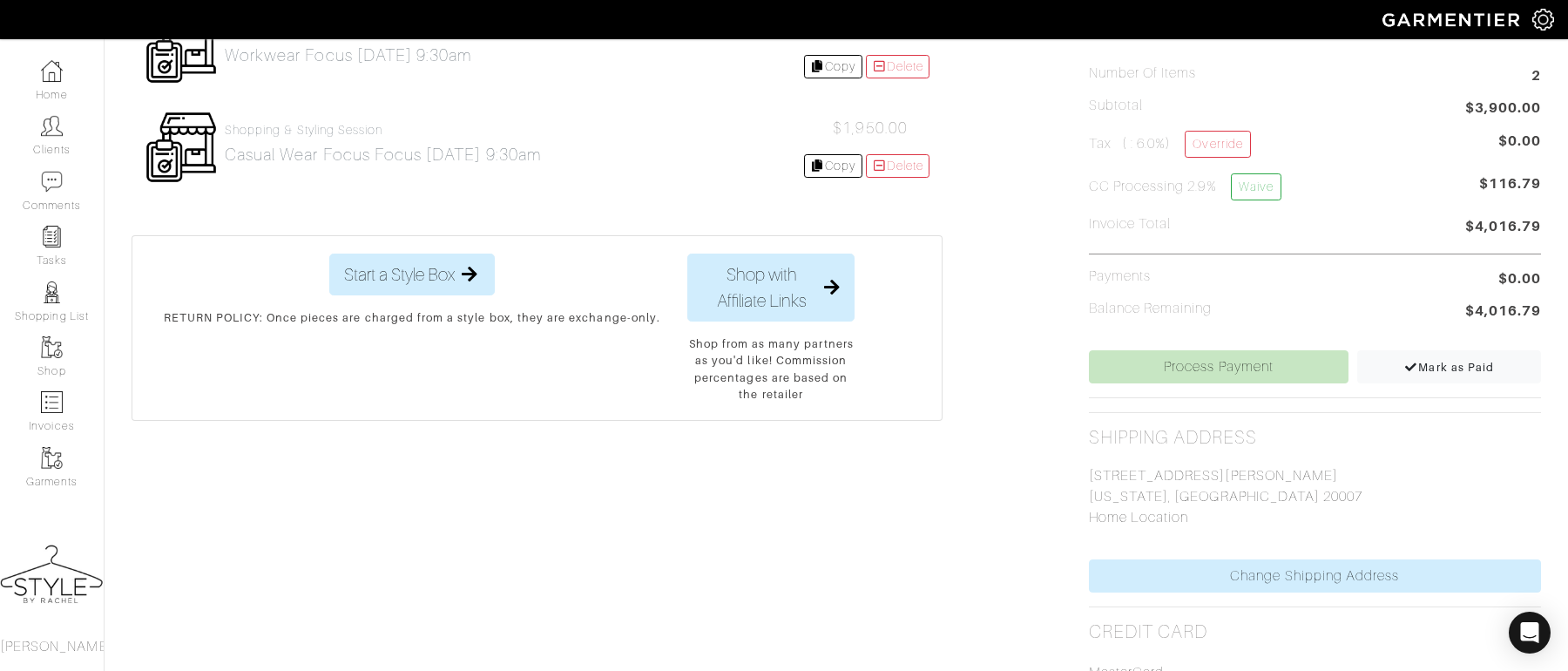
scroll to position [542, 0]
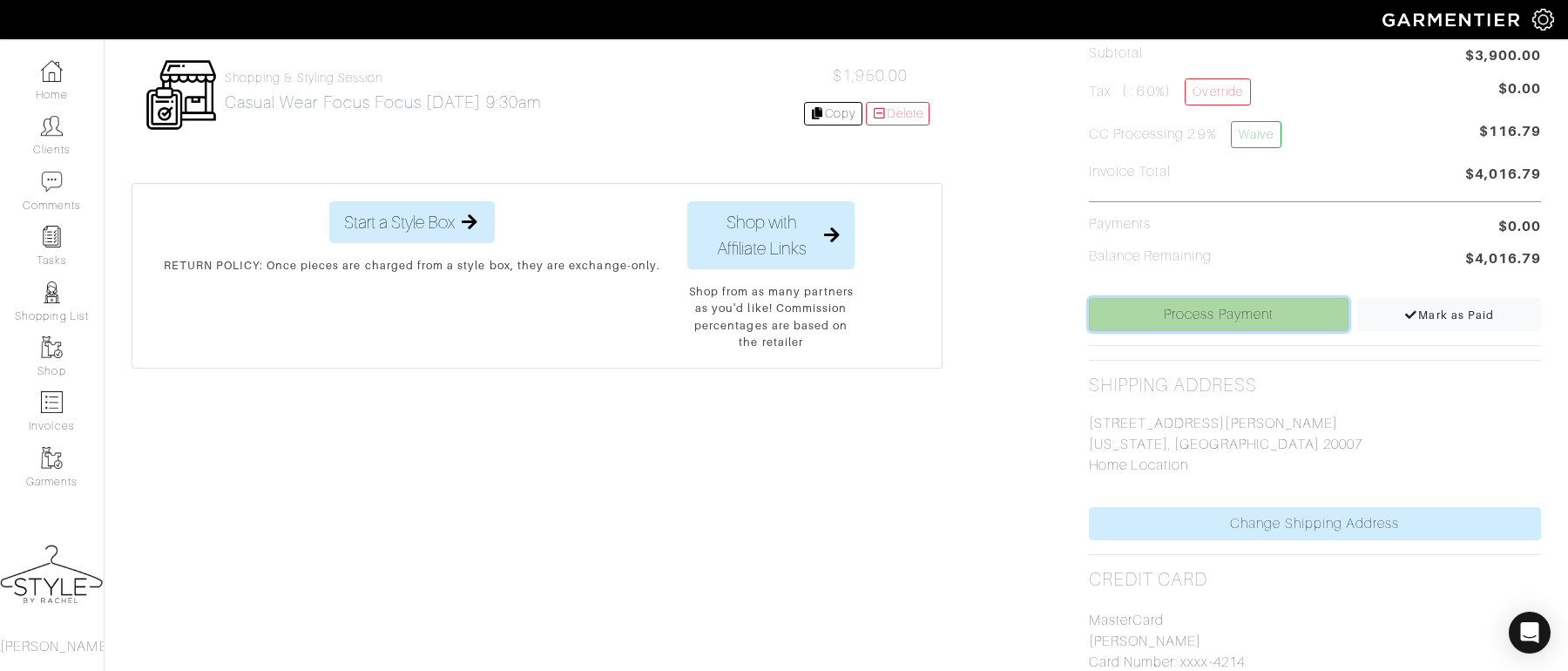
click at [1200, 325] on link "Process Payment" at bounding box center [1219, 314] width 261 height 33
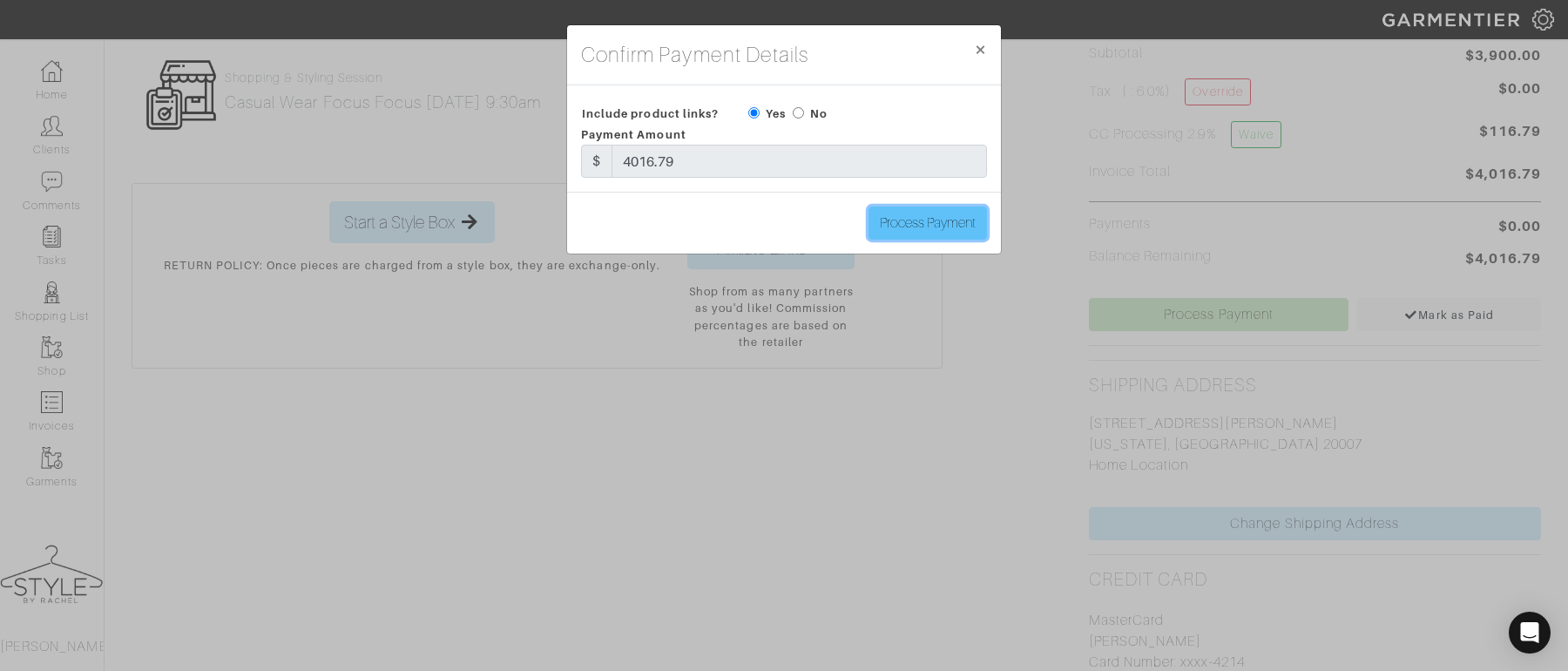
click at [898, 220] on input "Process Payment" at bounding box center [928, 222] width 119 height 33
type input "Process Payment"
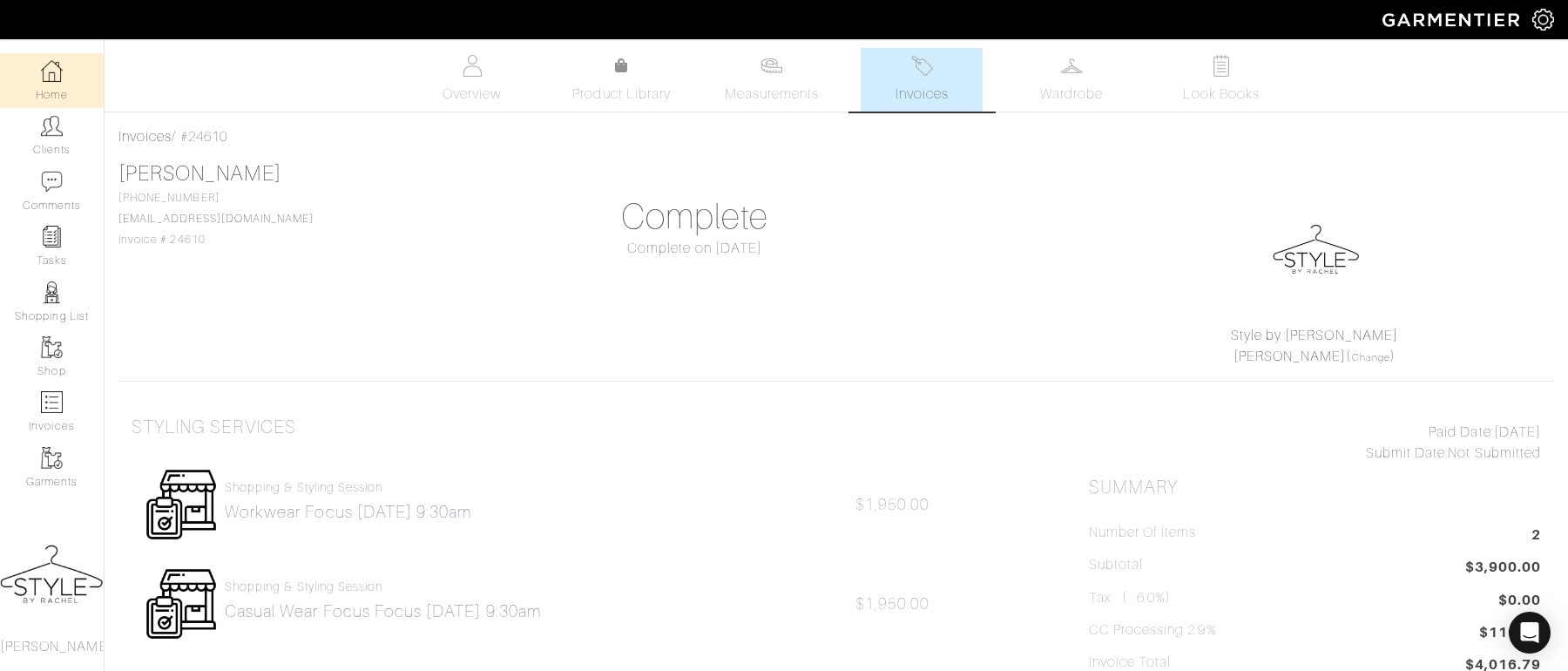
click at [46, 90] on link "Home" at bounding box center [52, 80] width 104 height 55
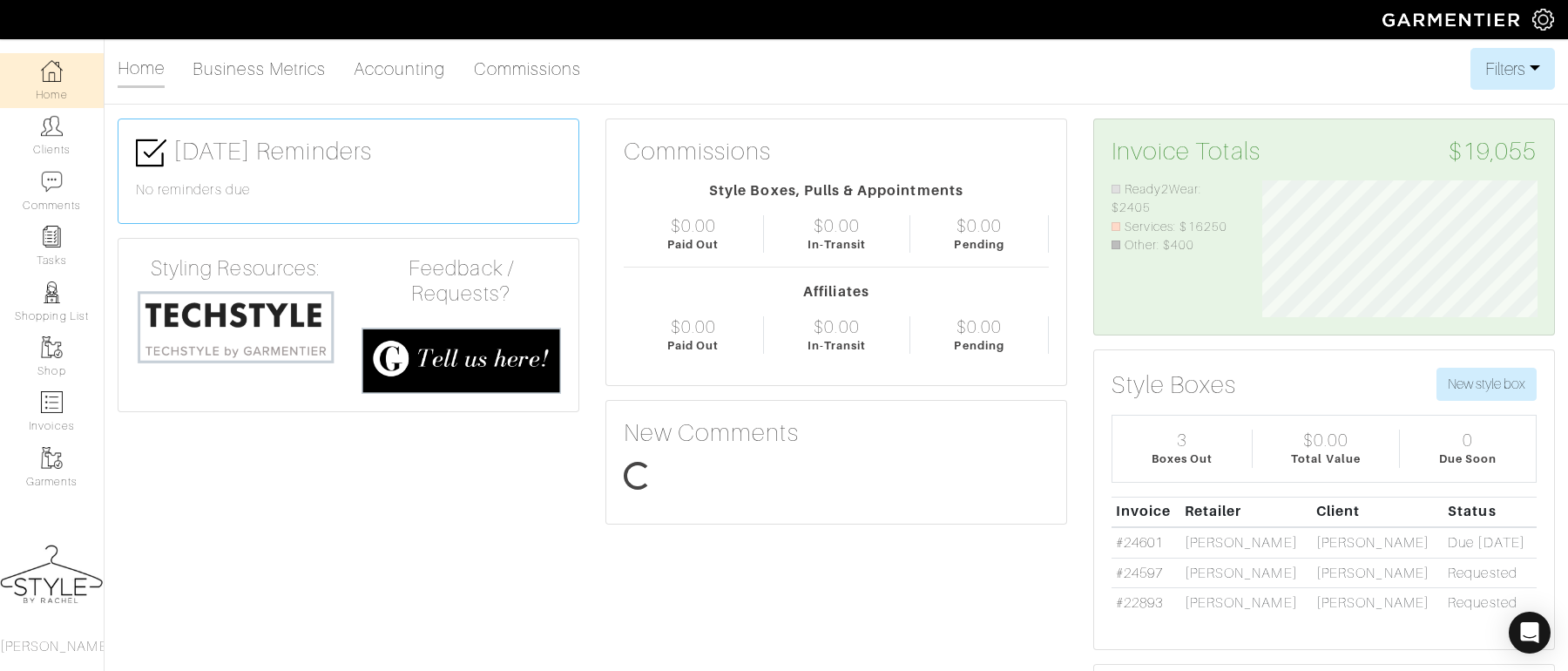
scroll to position [137, 301]
click at [1520, 61] on button "Filters" at bounding box center [1513, 69] width 85 height 41
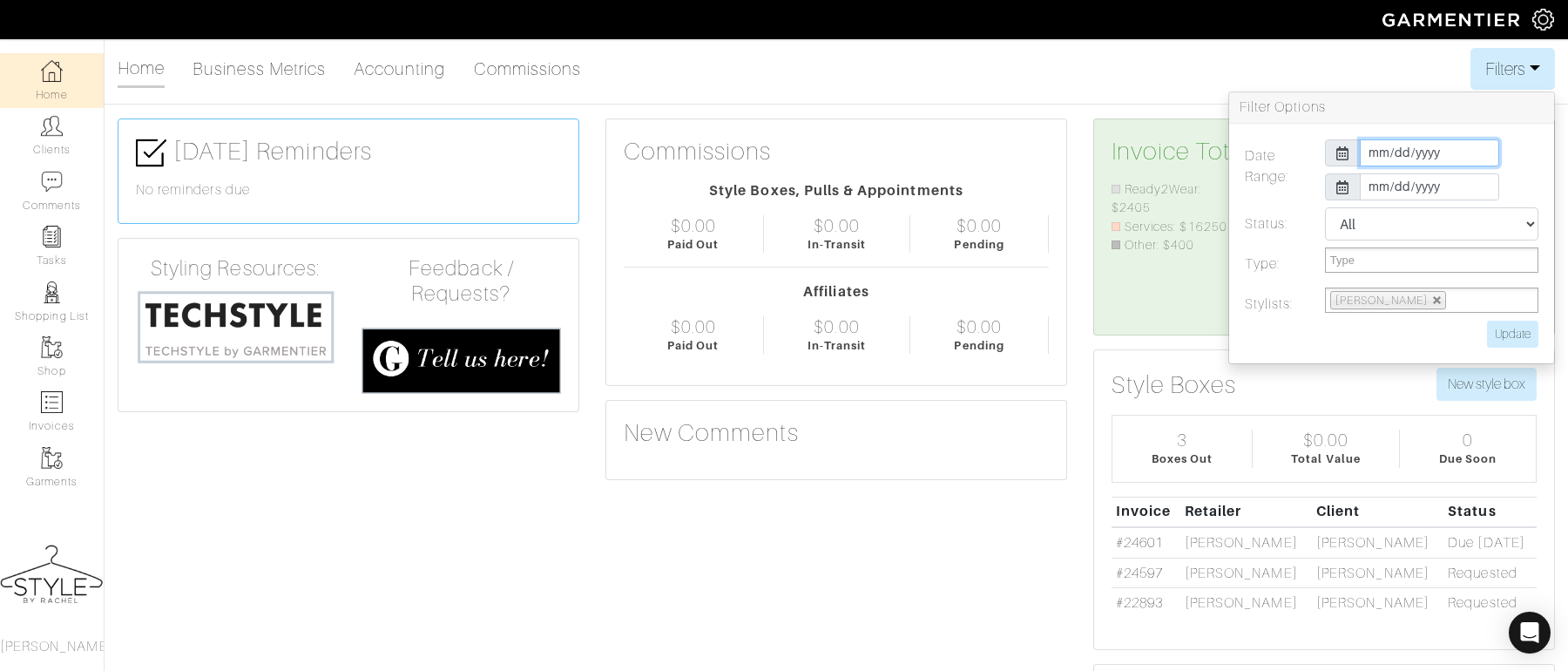
click at [1437, 155] on input "2025-09-01" at bounding box center [1430, 152] width 139 height 27
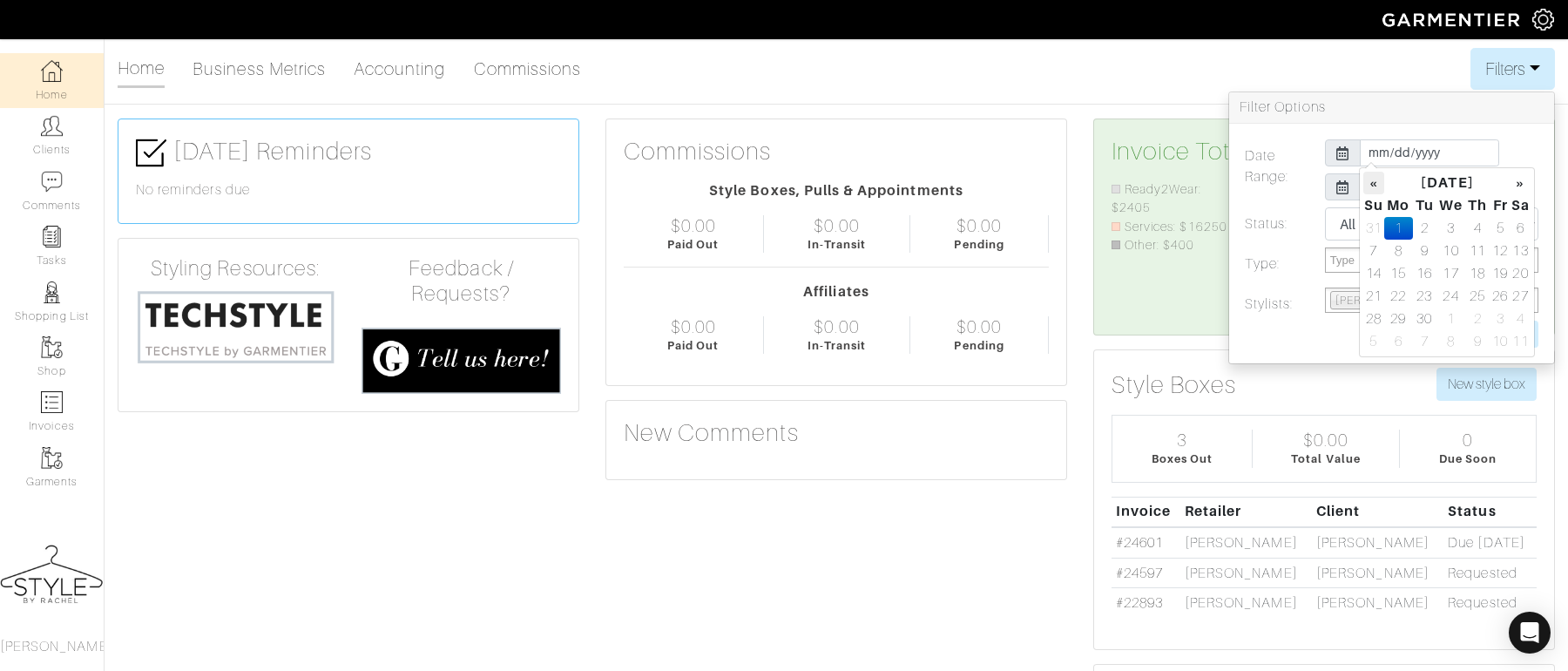
click at [1374, 188] on th "«" at bounding box center [1374, 183] width 21 height 23
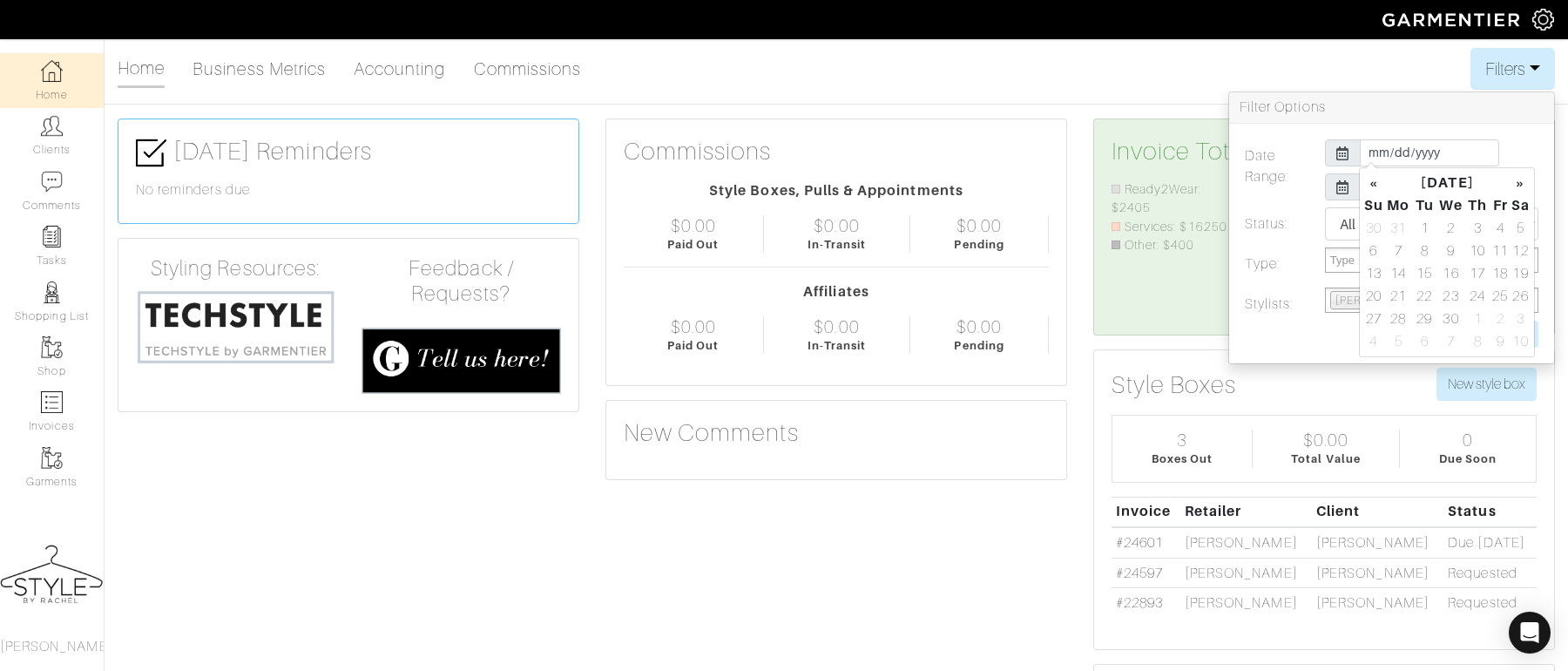
click at [1374, 188] on th "«" at bounding box center [1374, 183] width 21 height 23
click at [1450, 226] on td "1" at bounding box center [1451, 229] width 29 height 23
type input "2025-01-01"
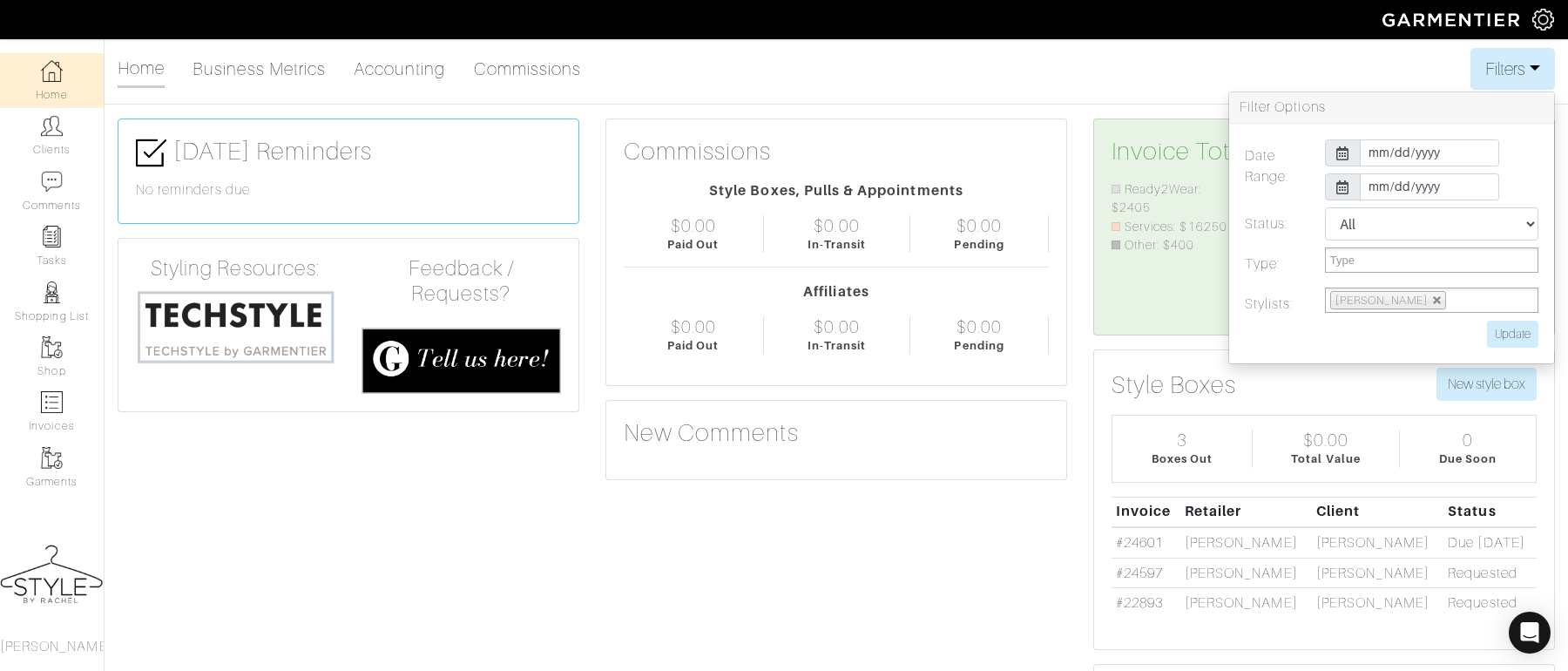
click at [1324, 346] on div "Date Range: 2025-01-01 2025-09-30 Status: All Pending Paid Complete Failed N/A …" at bounding box center [1391, 243] width 325 height 240
click at [1518, 337] on input "Update" at bounding box center [1512, 334] width 52 height 27
type input "Update"
click at [1184, 315] on div "Custom: $8794 Ready2Wear: $143127 Services: $69570 Other: $400" at bounding box center [1174, 249] width 151 height 137
click at [1495, 57] on button "Filters" at bounding box center [1513, 69] width 85 height 41
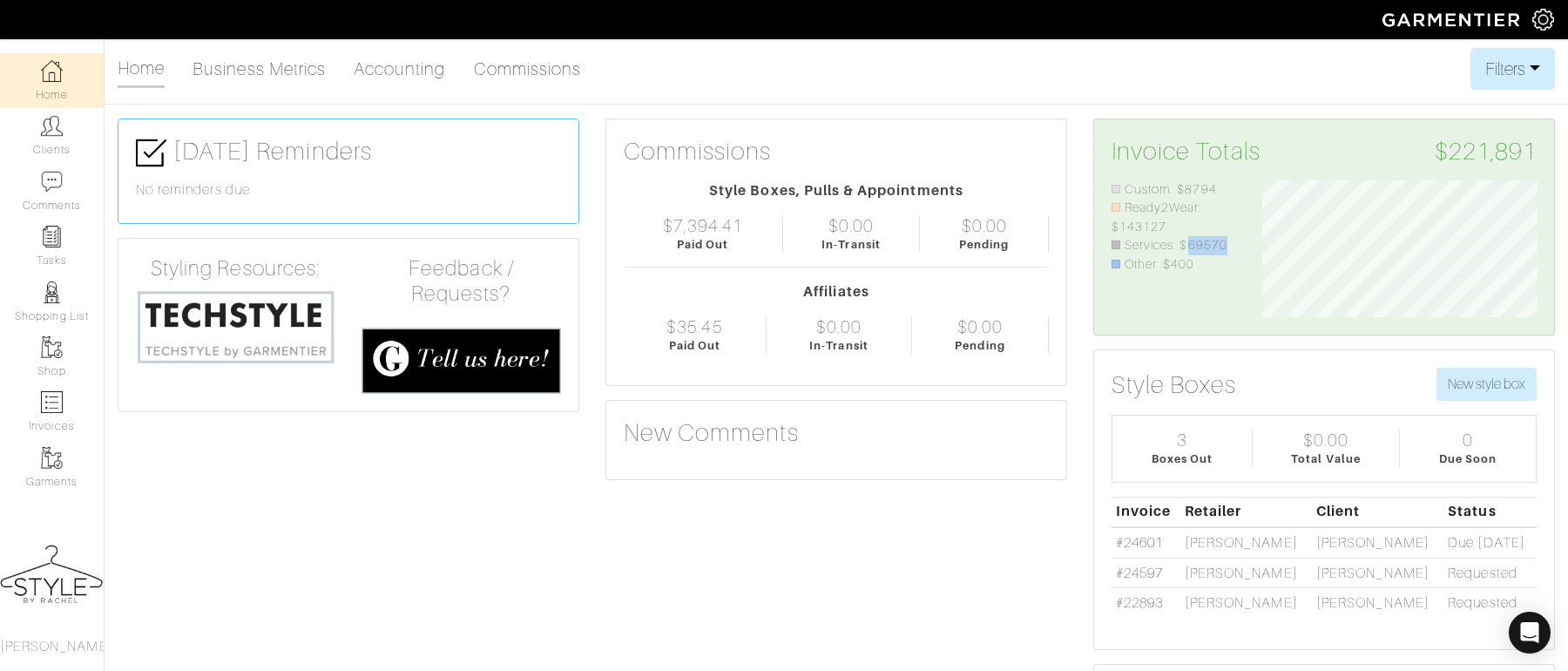
drag, startPoint x: 1187, startPoint y: 240, endPoint x: 1239, endPoint y: 248, distance: 52.6
click at [1239, 248] on div "Custom: $8794 Ready2Wear: $143127 Services: $69570 Other: $400" at bounding box center [1174, 249] width 151 height 137
click at [1239, 249] on div "Custom: $8794 Ready2Wear: $143127 Services: $69570 Other: $400" at bounding box center [1174, 249] width 151 height 137
click at [1498, 82] on button "Filters" at bounding box center [1513, 69] width 85 height 41
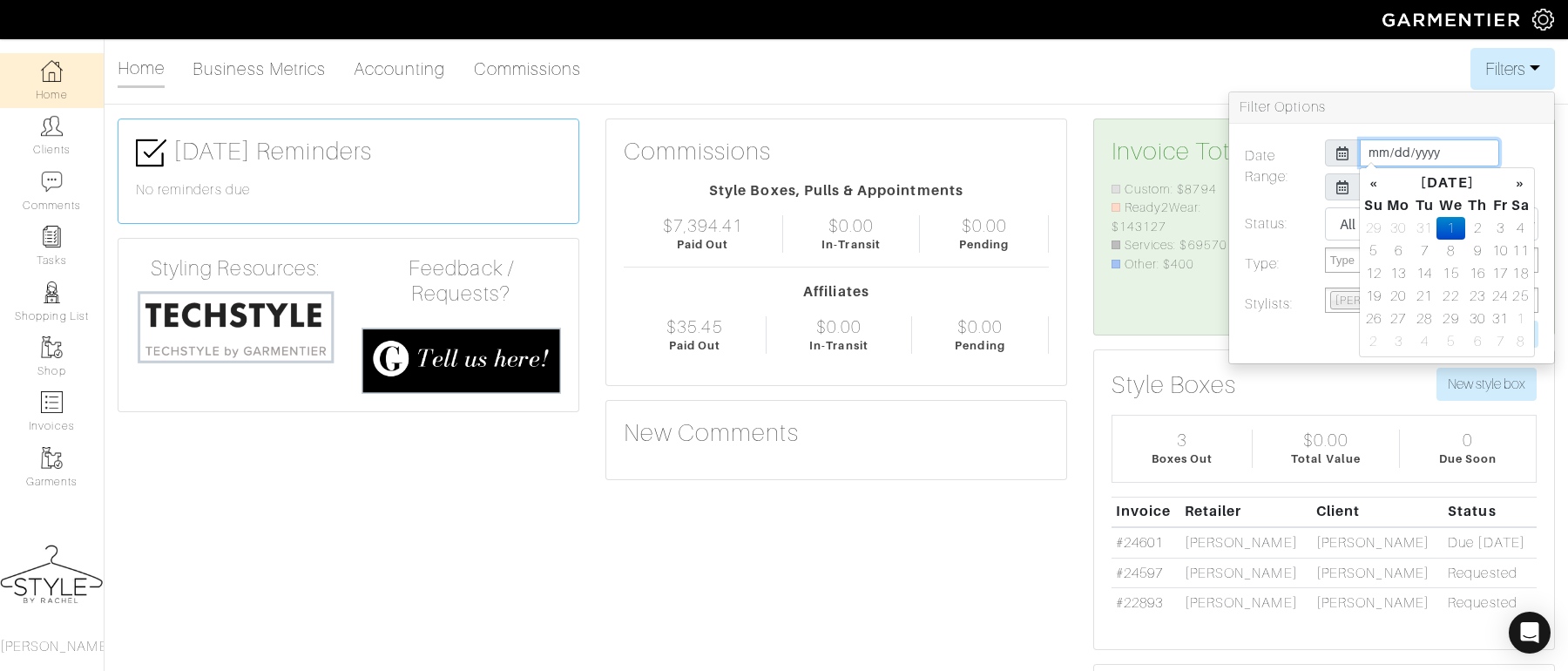
click at [1442, 151] on input "2025-01-01" at bounding box center [1430, 152] width 139 height 27
click at [1368, 182] on th "«" at bounding box center [1374, 183] width 21 height 23
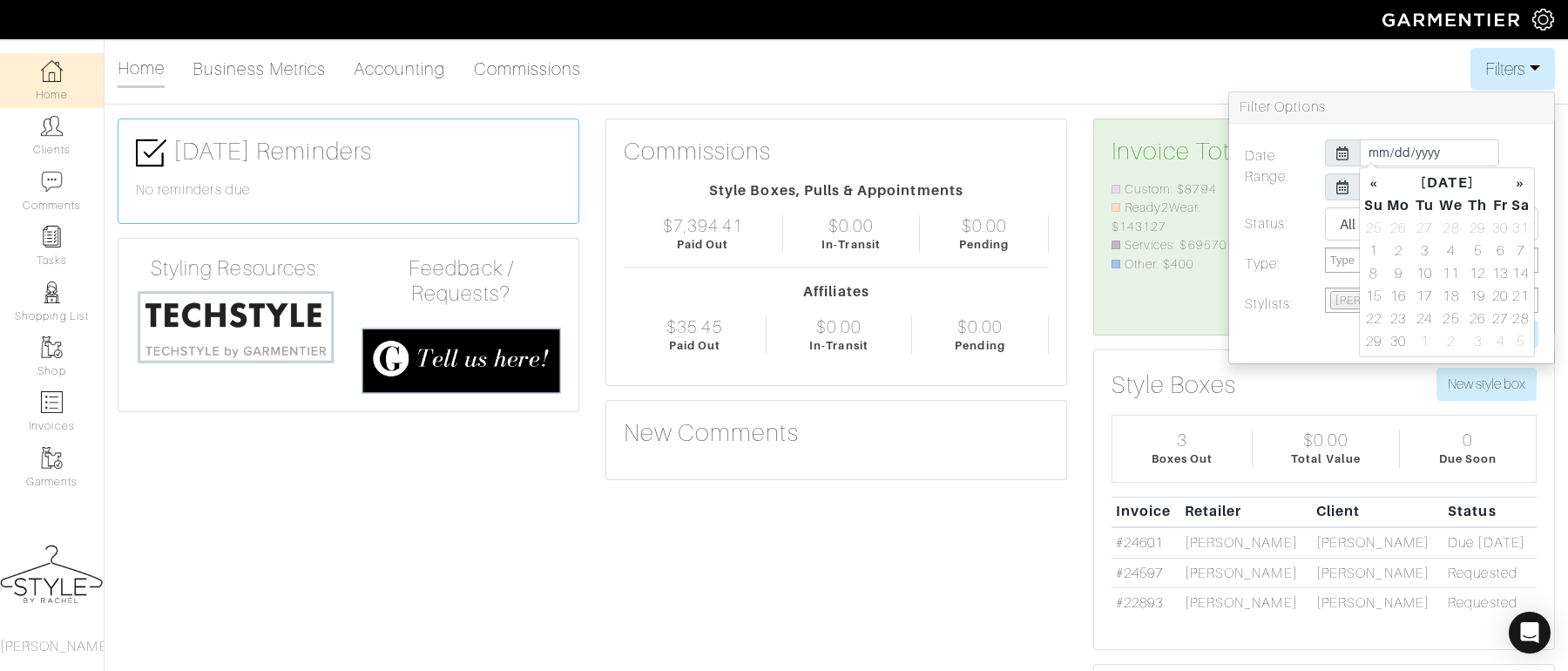
click at [1368, 182] on th "«" at bounding box center [1374, 183] width 21 height 23
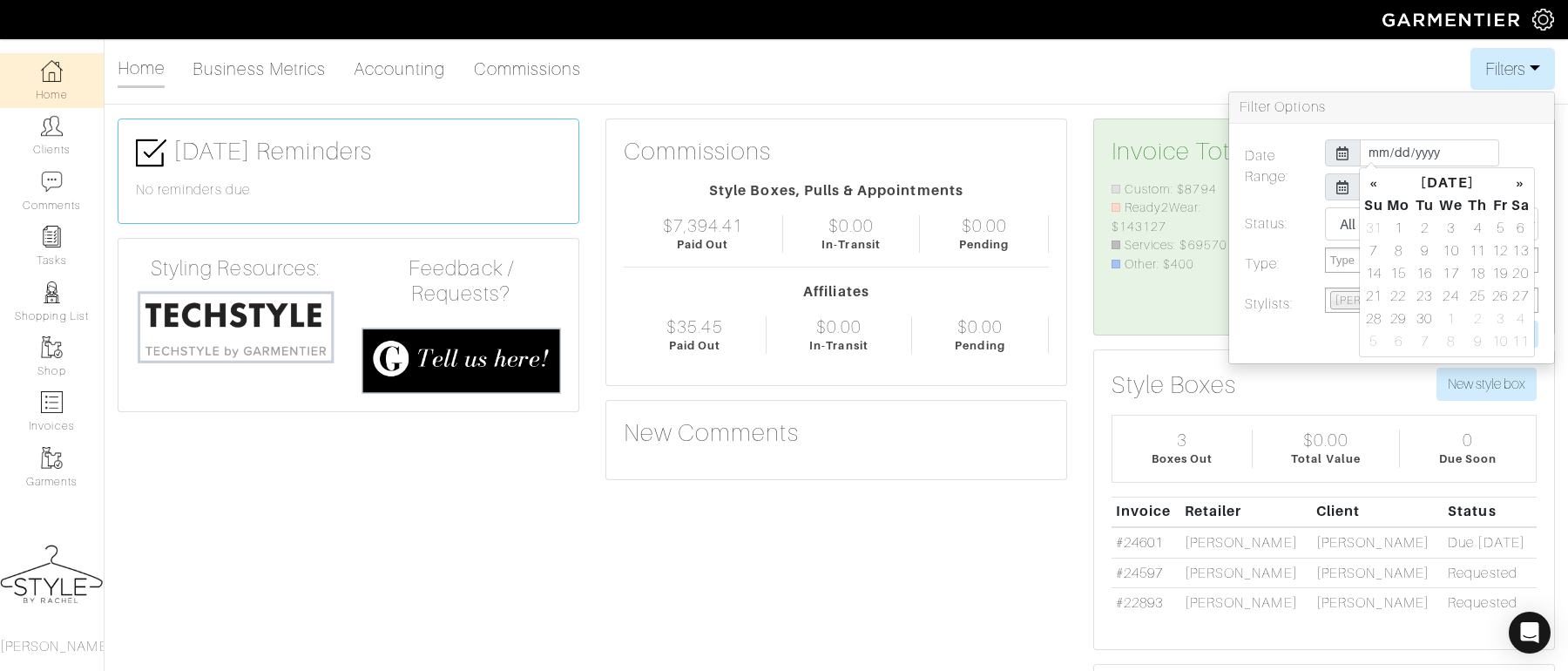
click at [1368, 182] on th "«" at bounding box center [1374, 183] width 21 height 23
click at [1519, 185] on th "»" at bounding box center [1520, 183] width 20 height 23
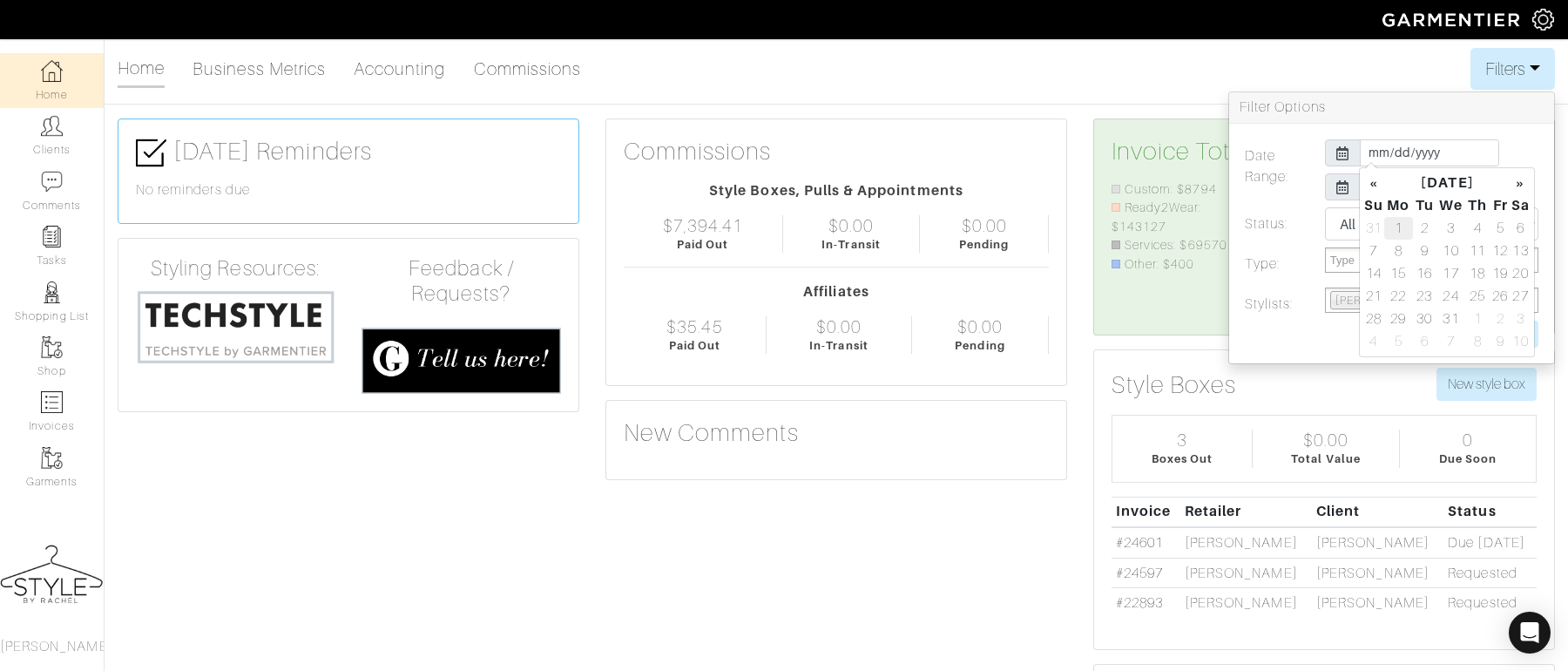
click at [1403, 226] on td "1" at bounding box center [1399, 229] width 29 height 23
type input "2024-01-01"
click at [1314, 232] on div "All Pending Paid Complete Failed N/A" at bounding box center [1432, 223] width 240 height 33
click at [1400, 170] on div "2024-01-01 2025-09-30" at bounding box center [1432, 173] width 240 height 68
click at [1390, 184] on input "2025-09-30" at bounding box center [1430, 186] width 139 height 27
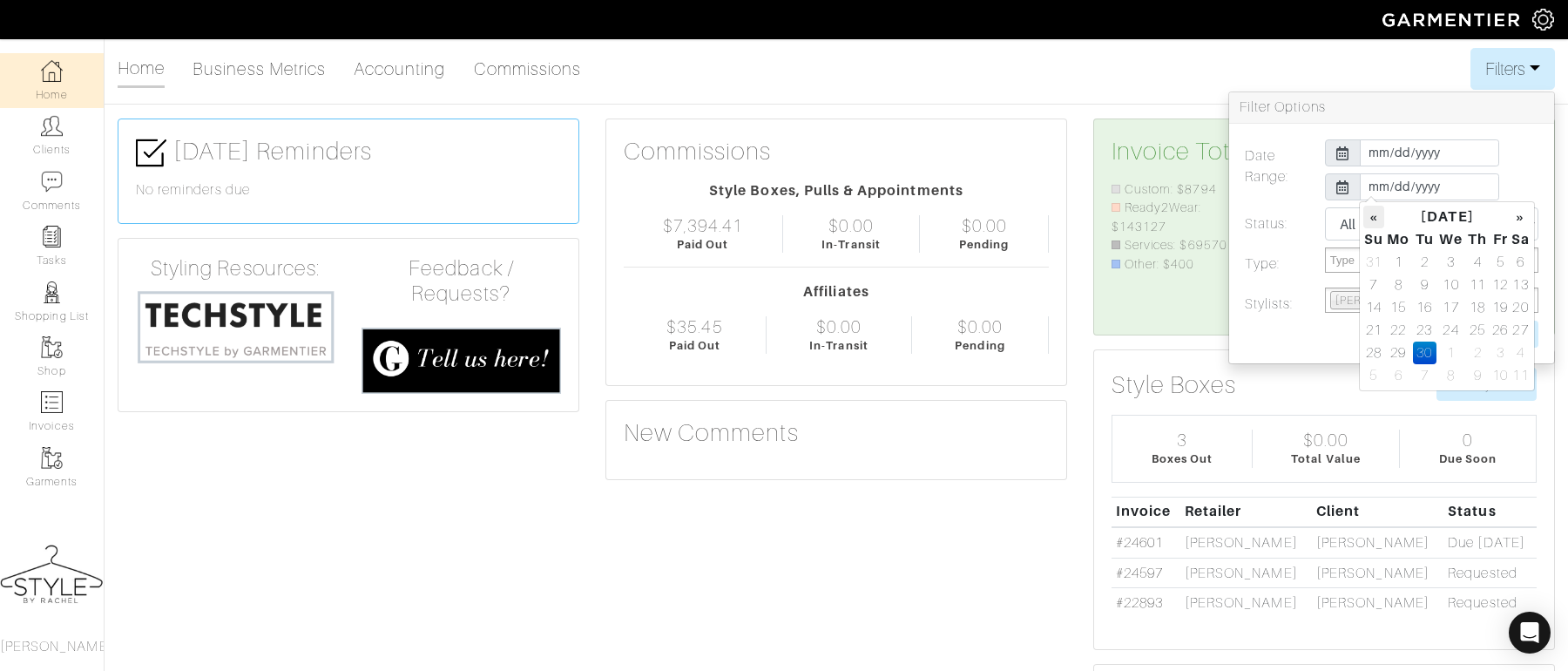
click at [1368, 217] on th "«" at bounding box center [1374, 216] width 21 height 23
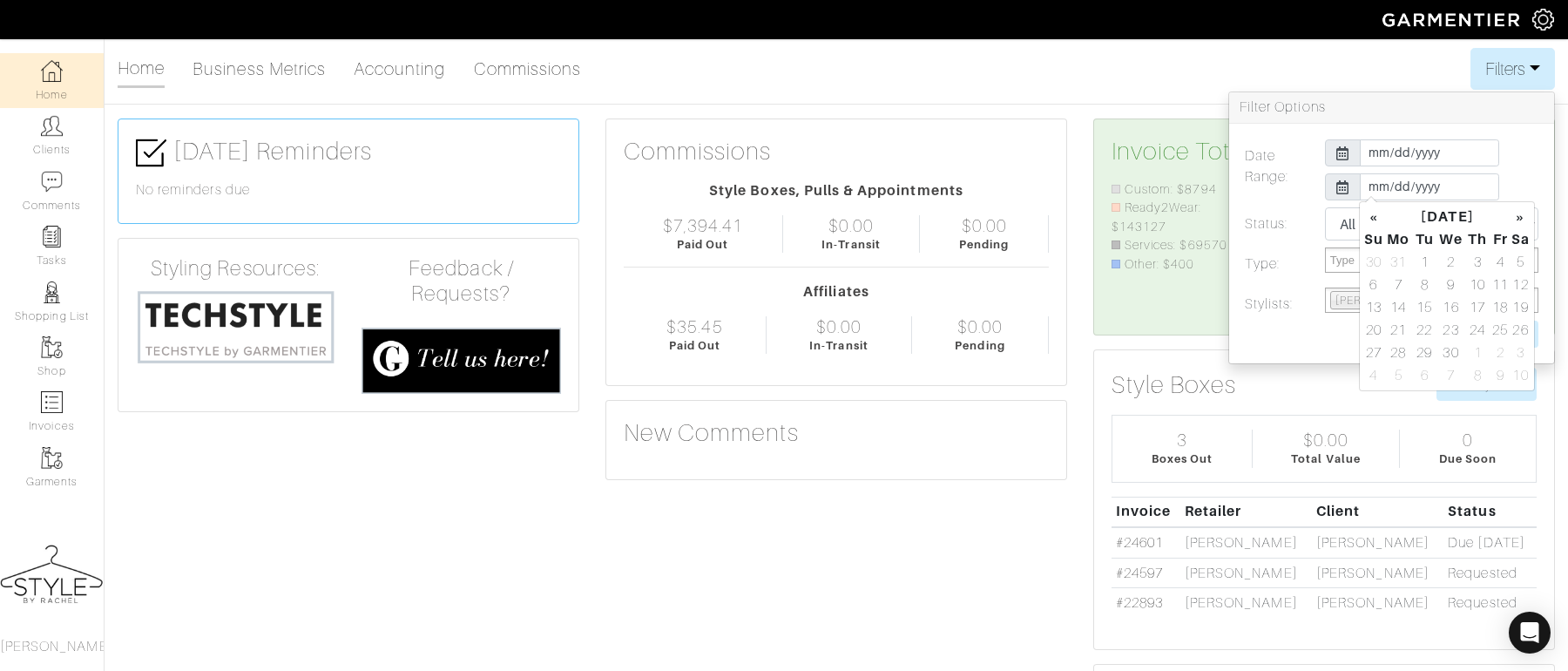
click at [1368, 217] on th "«" at bounding box center [1374, 216] width 21 height 23
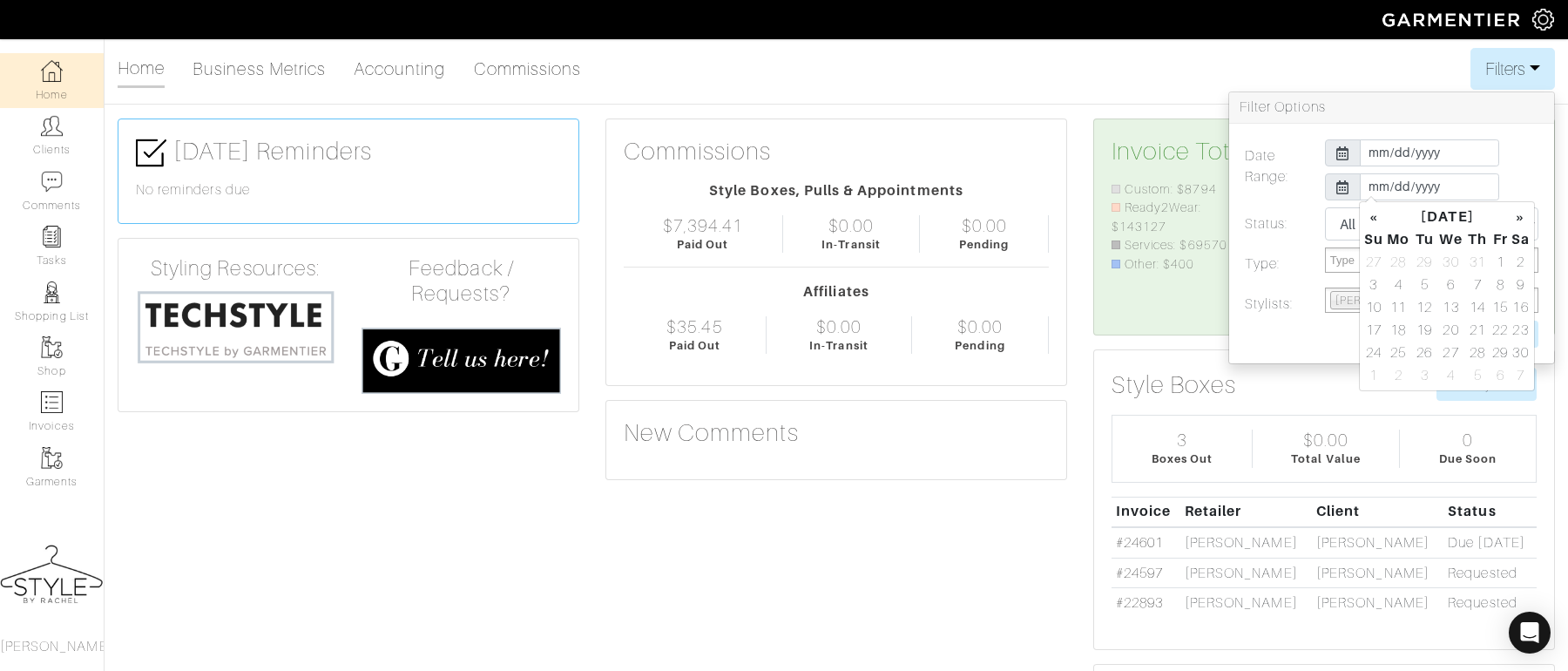
click at [1368, 217] on th "«" at bounding box center [1374, 216] width 21 height 23
click at [1405, 368] on td "30" at bounding box center [1399, 375] width 29 height 23
type input "2024-09-30"
click at [1334, 334] on label at bounding box center [1352, 334] width 240 height 27
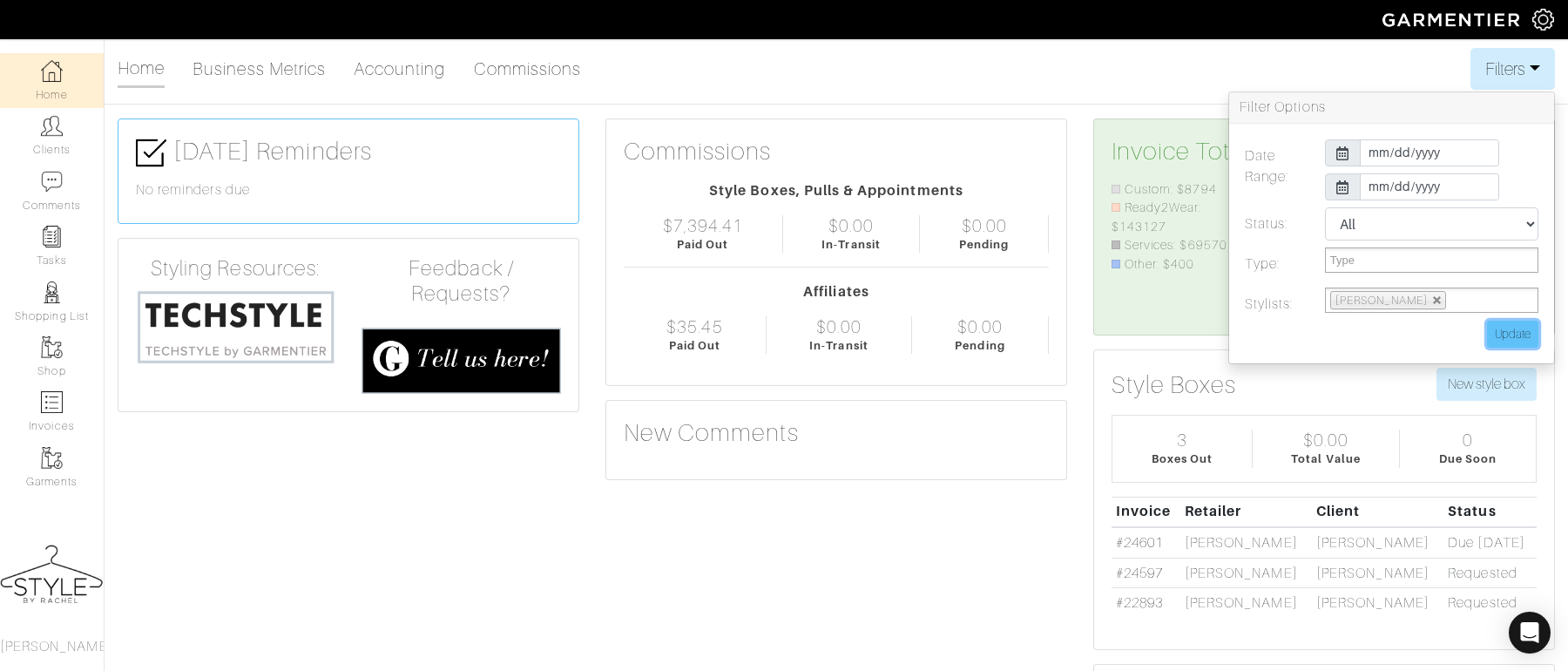
click at [1505, 334] on input "Update" at bounding box center [1512, 334] width 52 height 27
type input "Update"
click at [1515, 76] on button "Filters" at bounding box center [1513, 69] width 85 height 41
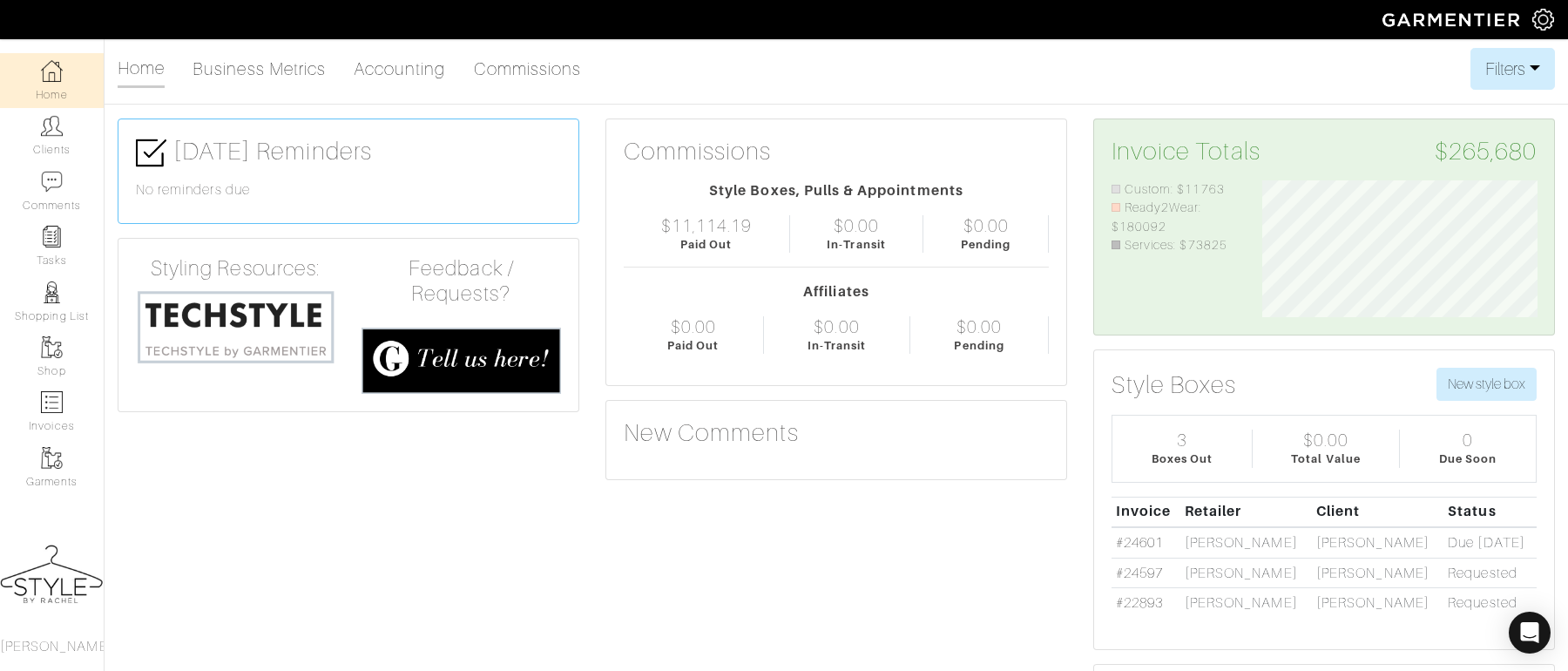
click at [1204, 239] on li "Services: $73825" at bounding box center [1174, 246] width 124 height 19
drag, startPoint x: 1190, startPoint y: 246, endPoint x: 1244, endPoint y: 253, distance: 54.5
click at [1244, 253] on div "Custom: $11763 Ready2Wear: $180092 Services: $73825" at bounding box center [1174, 249] width 151 height 137
click at [1152, 296] on div "Custom: $11763 Ready2Wear: $180092 Services: $73825" at bounding box center [1174, 249] width 151 height 137
click at [62, 86] on link "Home" at bounding box center [52, 80] width 104 height 55
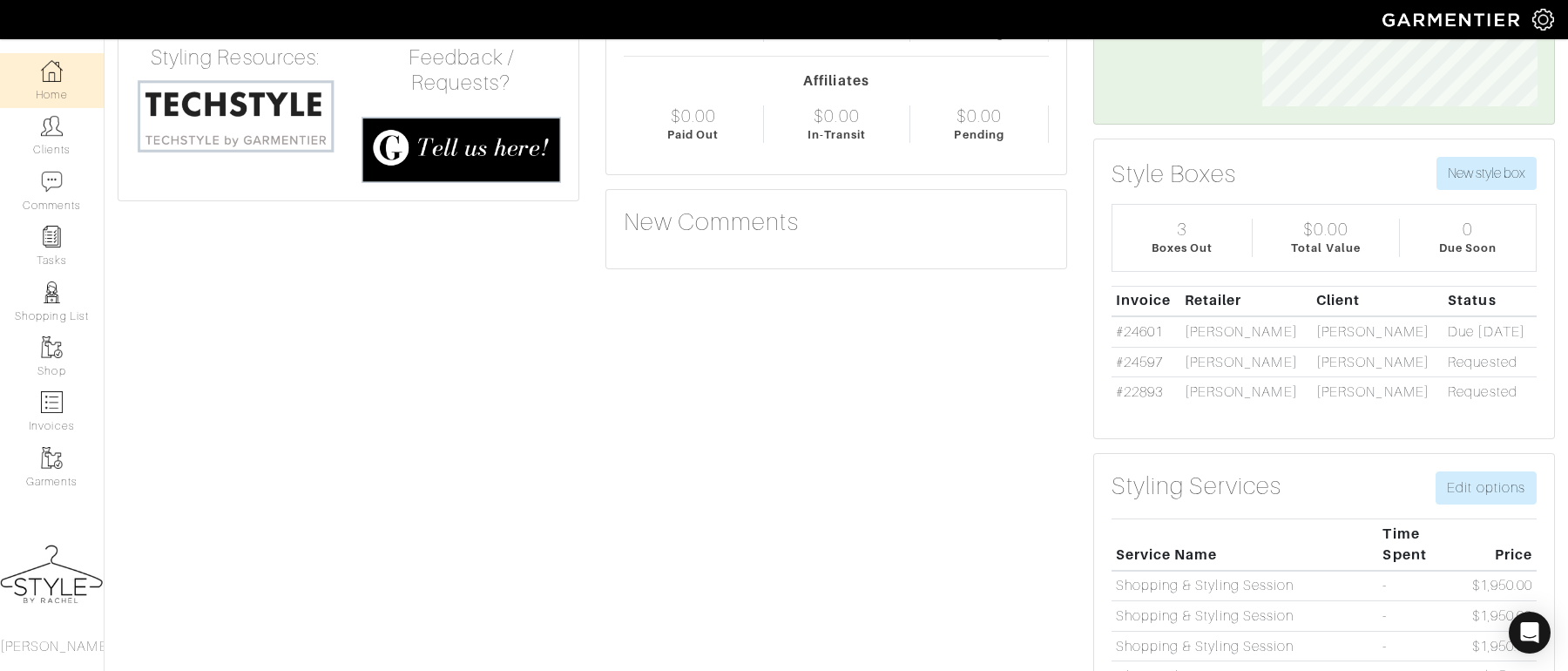
scroll to position [214, 0]
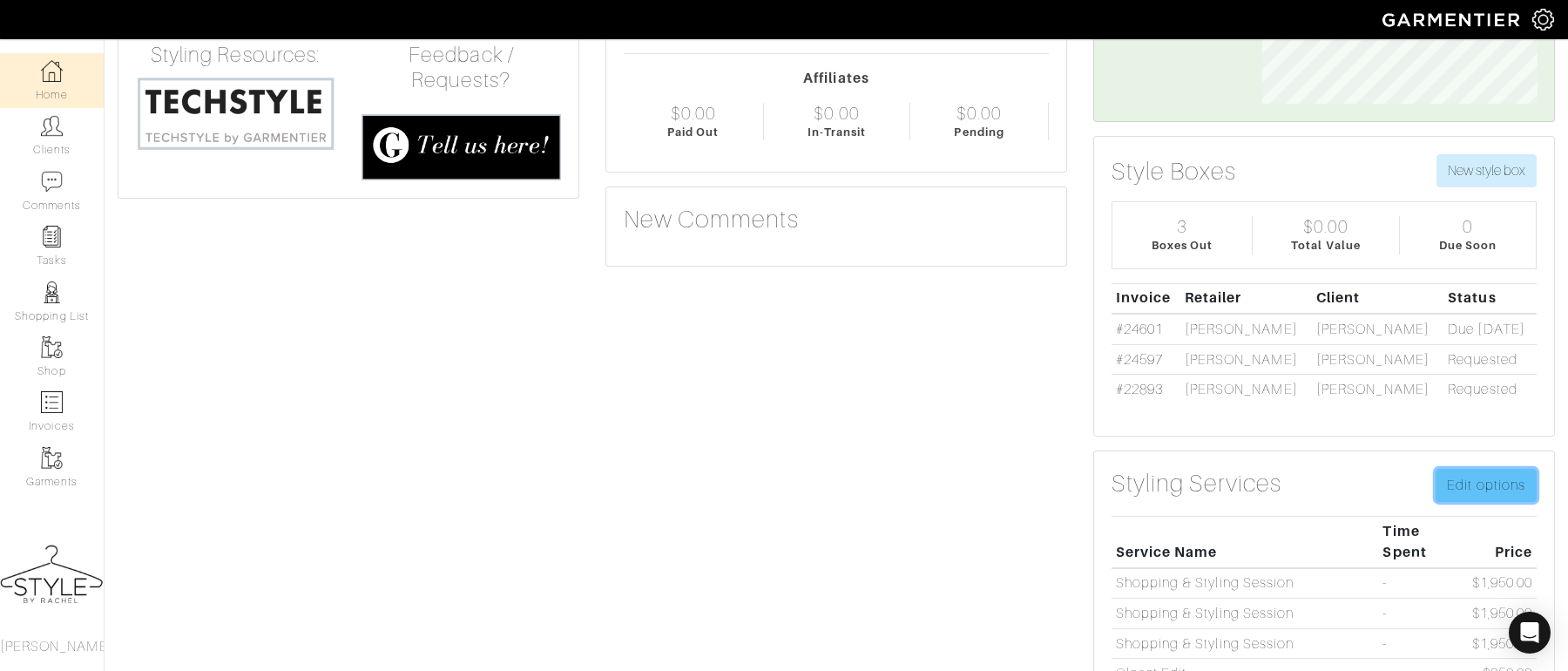
click at [1505, 471] on link "Edit options" at bounding box center [1486, 485] width 101 height 33
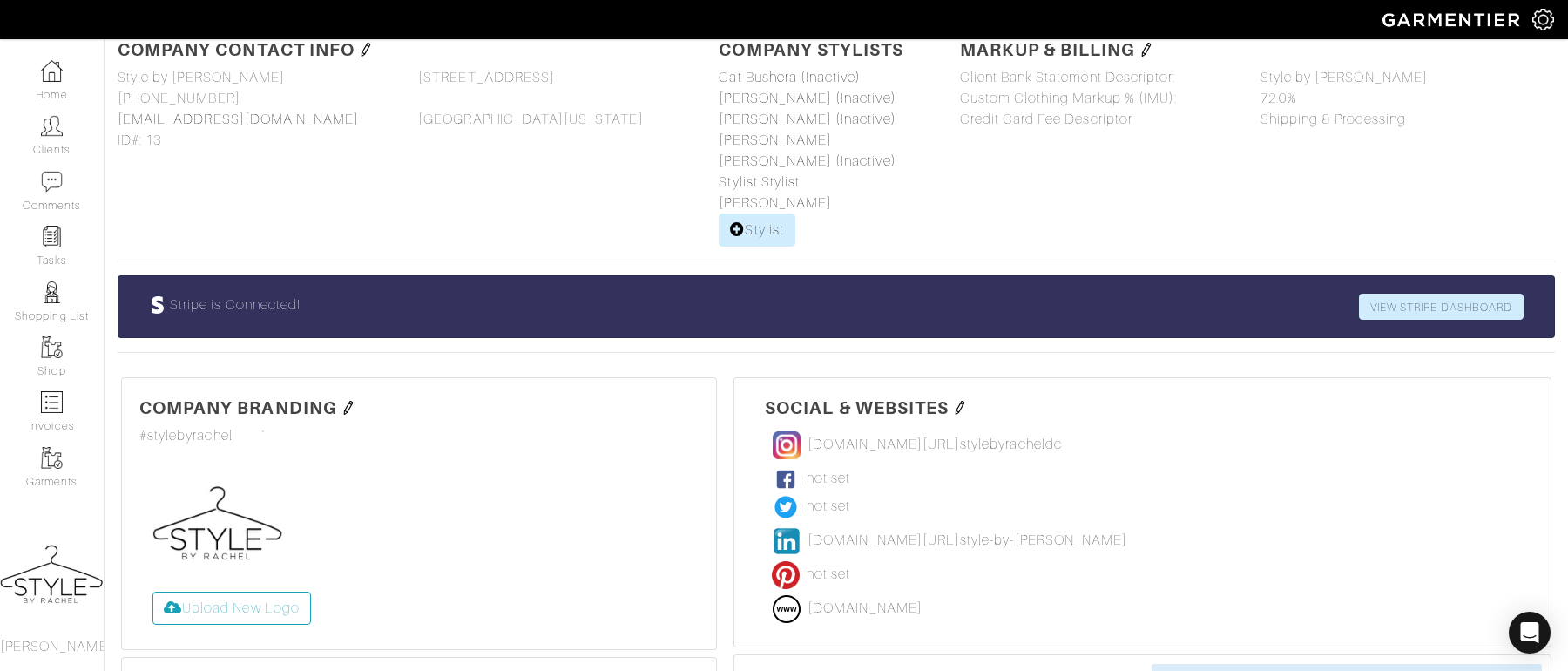
scroll to position [74, 0]
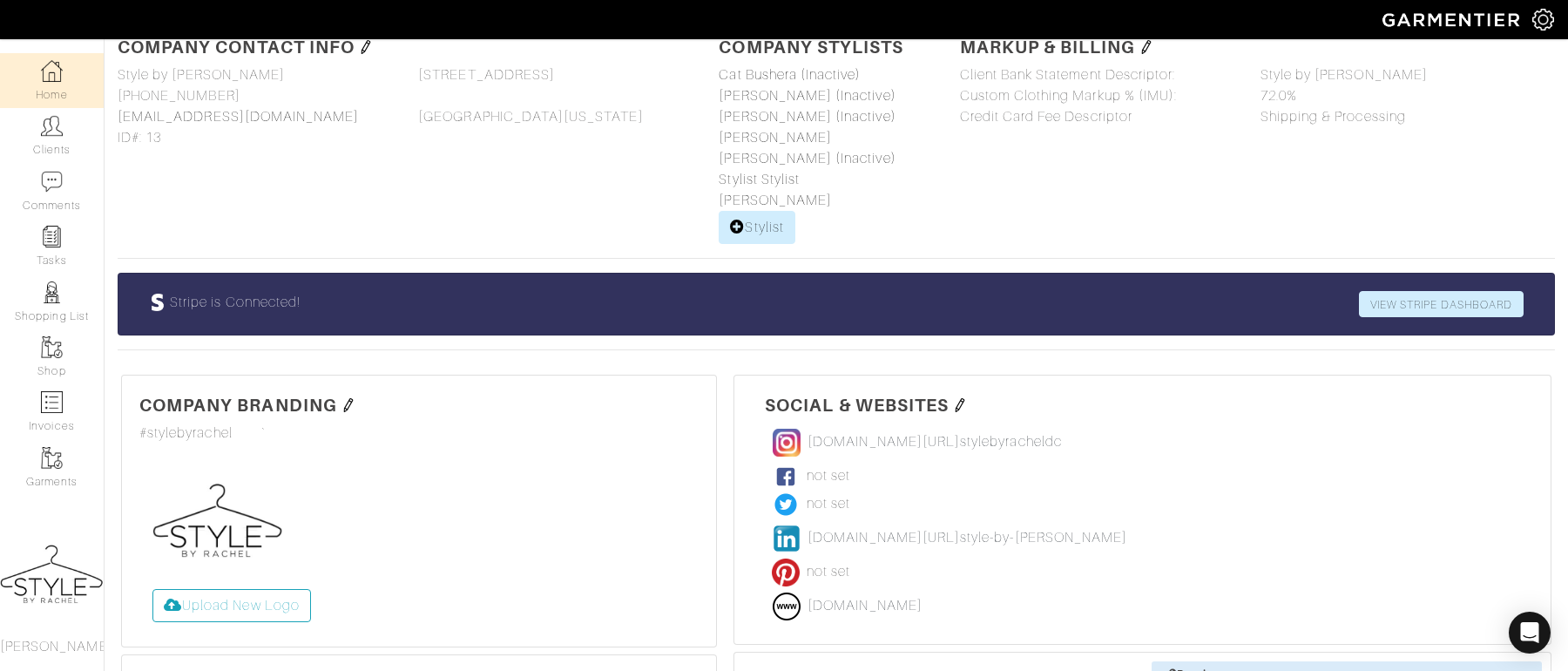
click at [44, 90] on link "Home" at bounding box center [52, 80] width 104 height 55
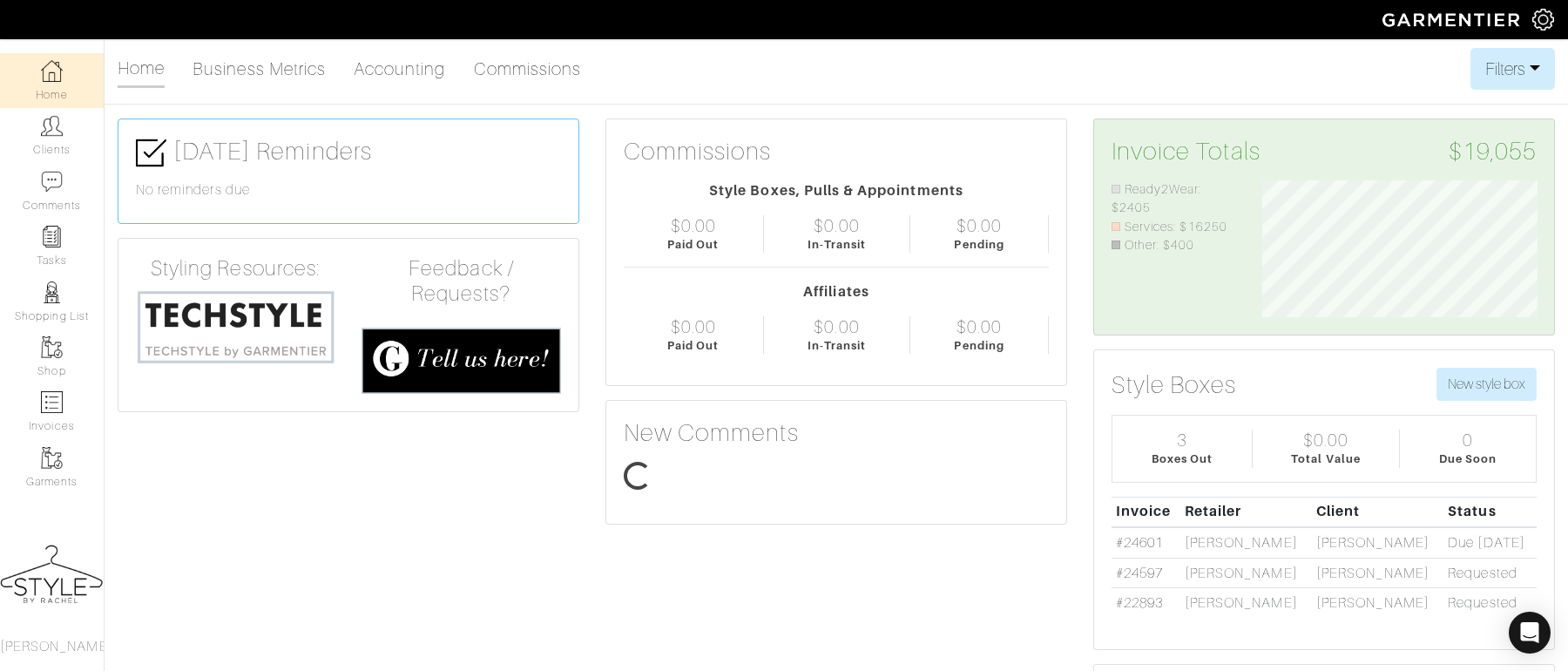
scroll to position [137, 301]
click at [374, 65] on link "Accounting" at bounding box center [400, 69] width 92 height 35
click at [401, 66] on link "Accounting" at bounding box center [400, 69] width 92 height 35
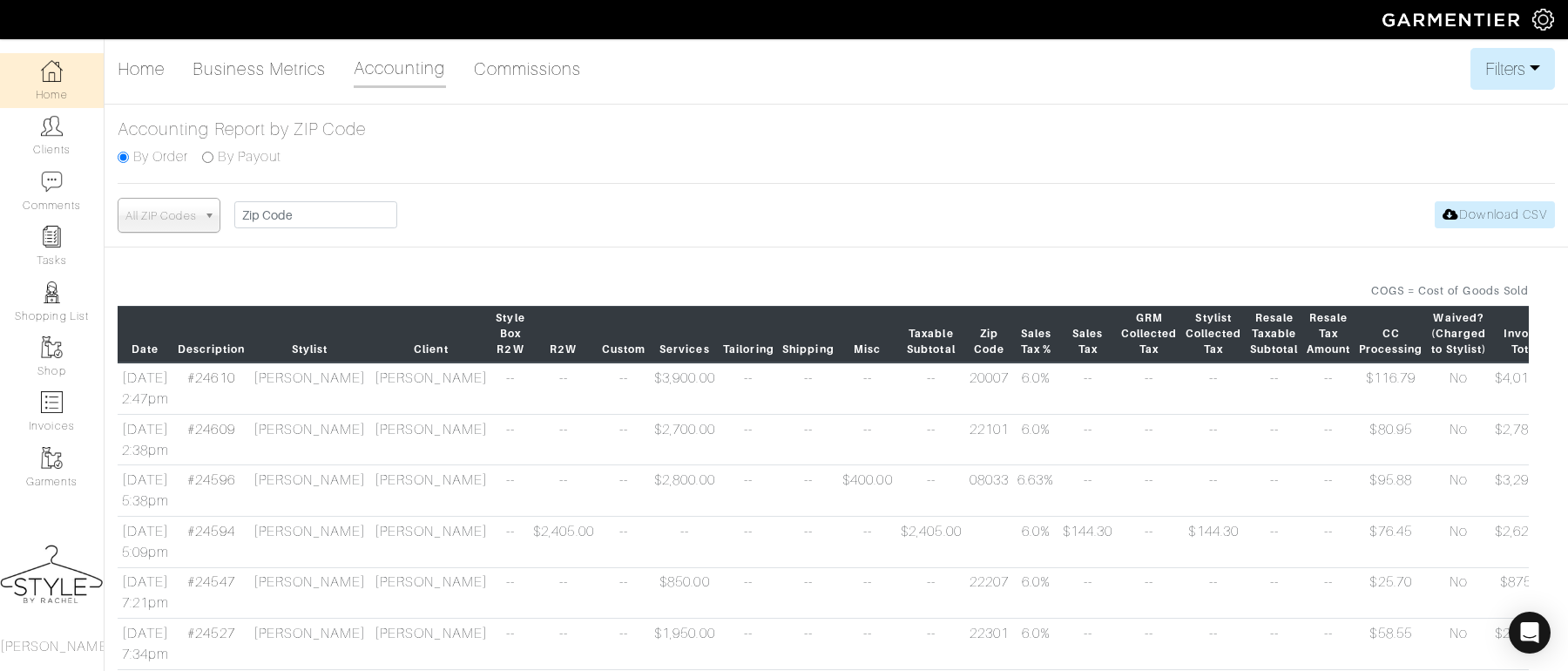
scroll to position [15, 0]
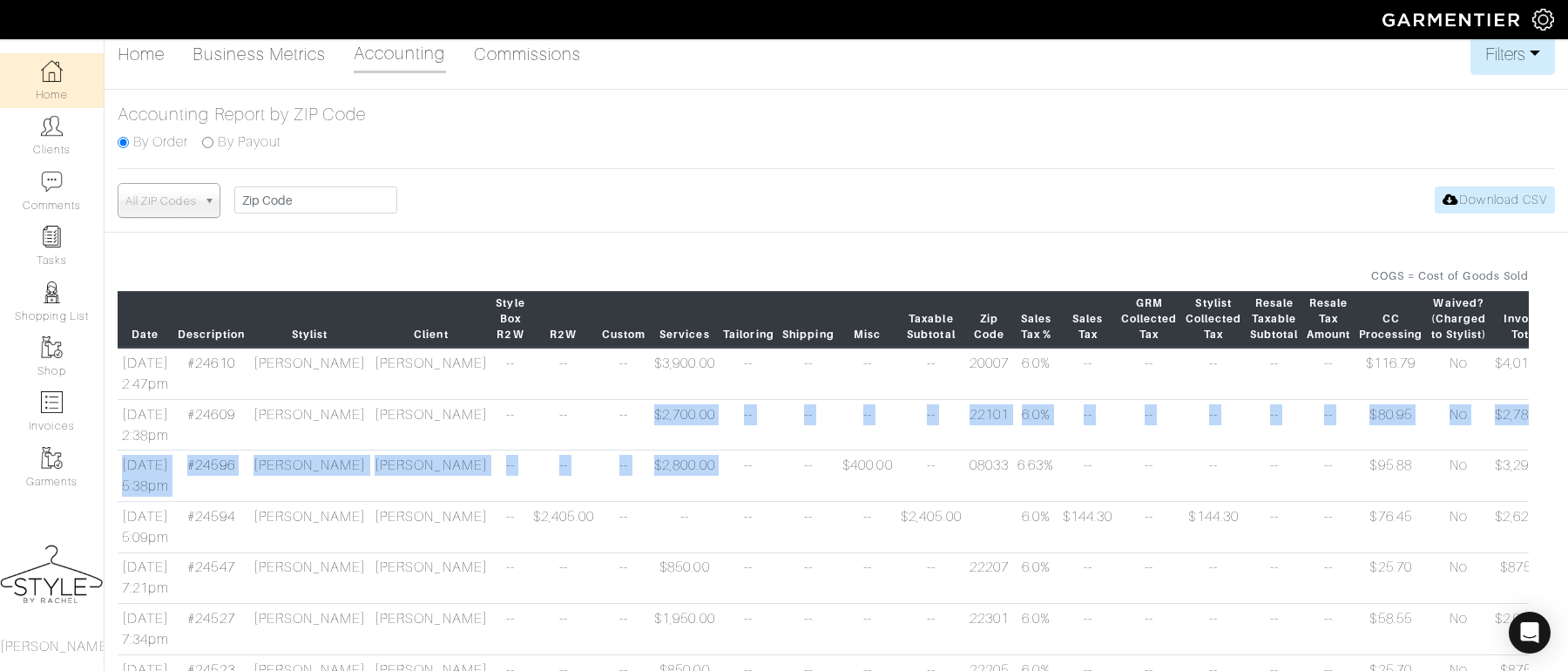
drag, startPoint x: 577, startPoint y: 423, endPoint x: 641, endPoint y: 481, distance: 86.4
click at [641, 481] on tbody "09/18/25 2:47pm #24610 Catherine Bushera Maggie Bright -- -- -- $3,900.00 -- --…" at bounding box center [1038, 577] width 1842 height 459
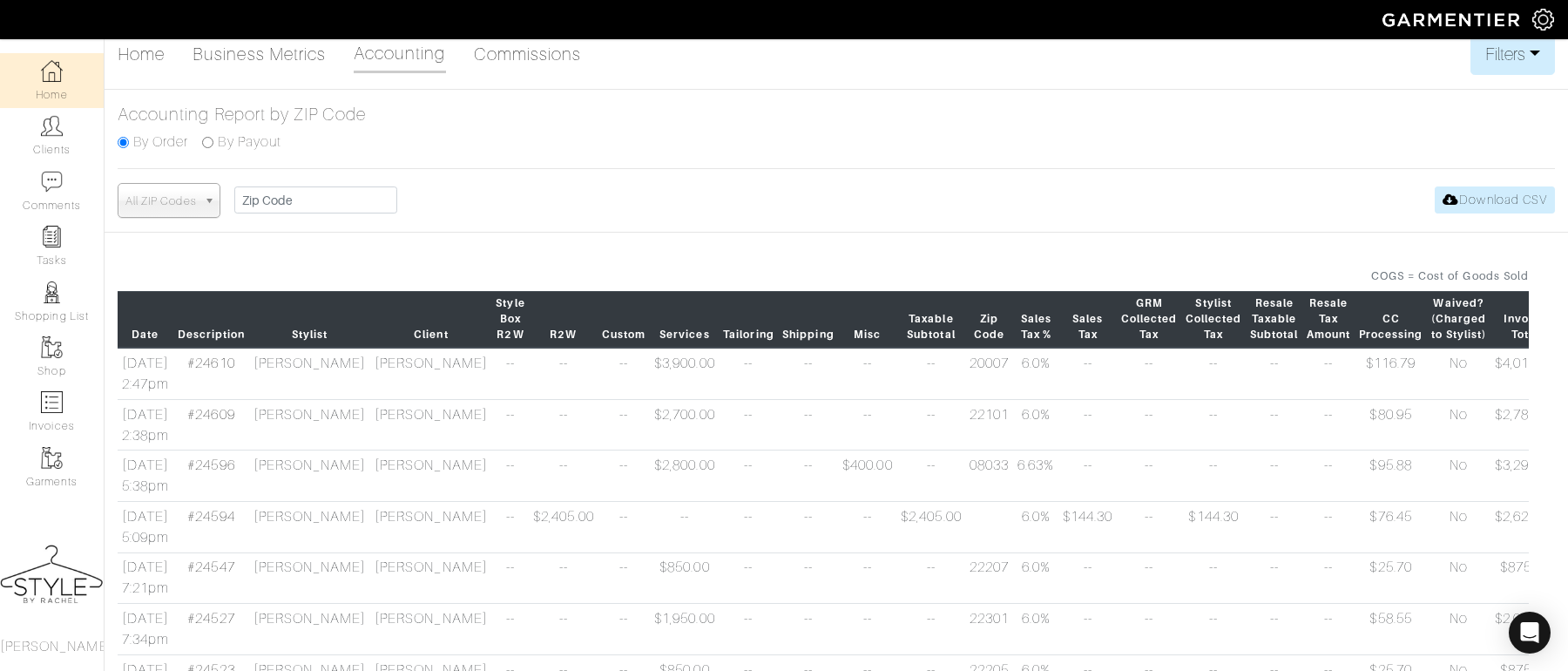
click at [521, 233] on div "Home Business Metrics Accounting Commissions Filters Filter Options Date Range:…" at bounding box center [784, 427] width 1568 height 789
click at [50, 82] on link "Home" at bounding box center [52, 80] width 104 height 55
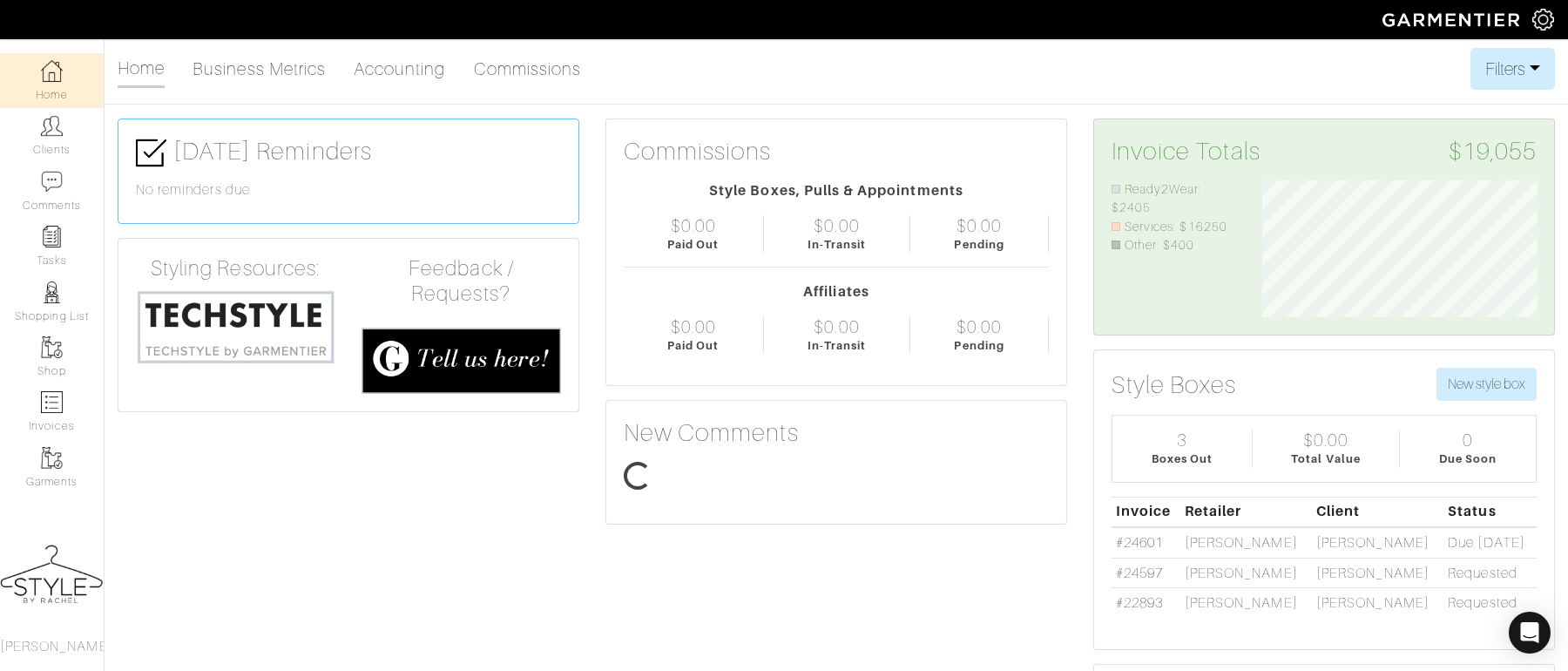
scroll to position [137, 301]
click at [35, 157] on link "Clients" at bounding box center [52, 136] width 104 height 55
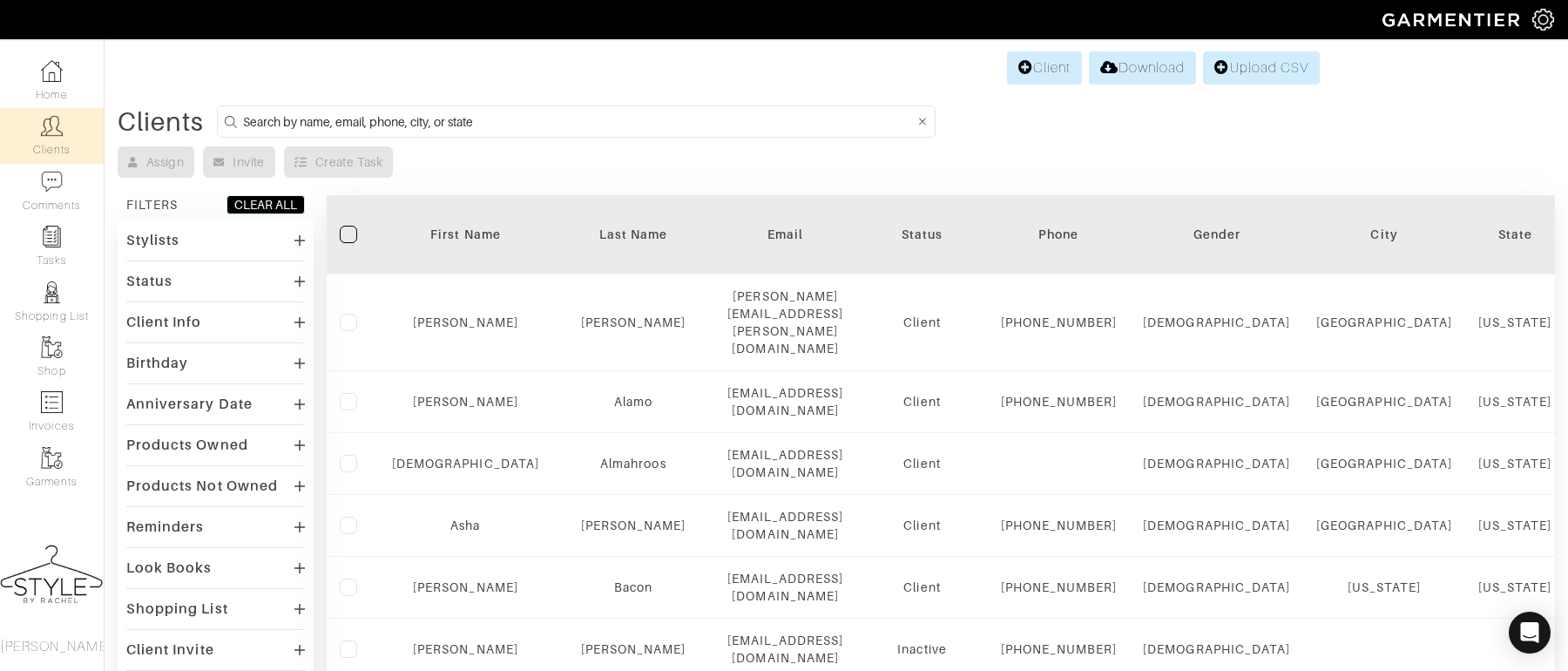
click at [537, 126] on input at bounding box center [578, 121] width 671 height 22
type input "victoria"
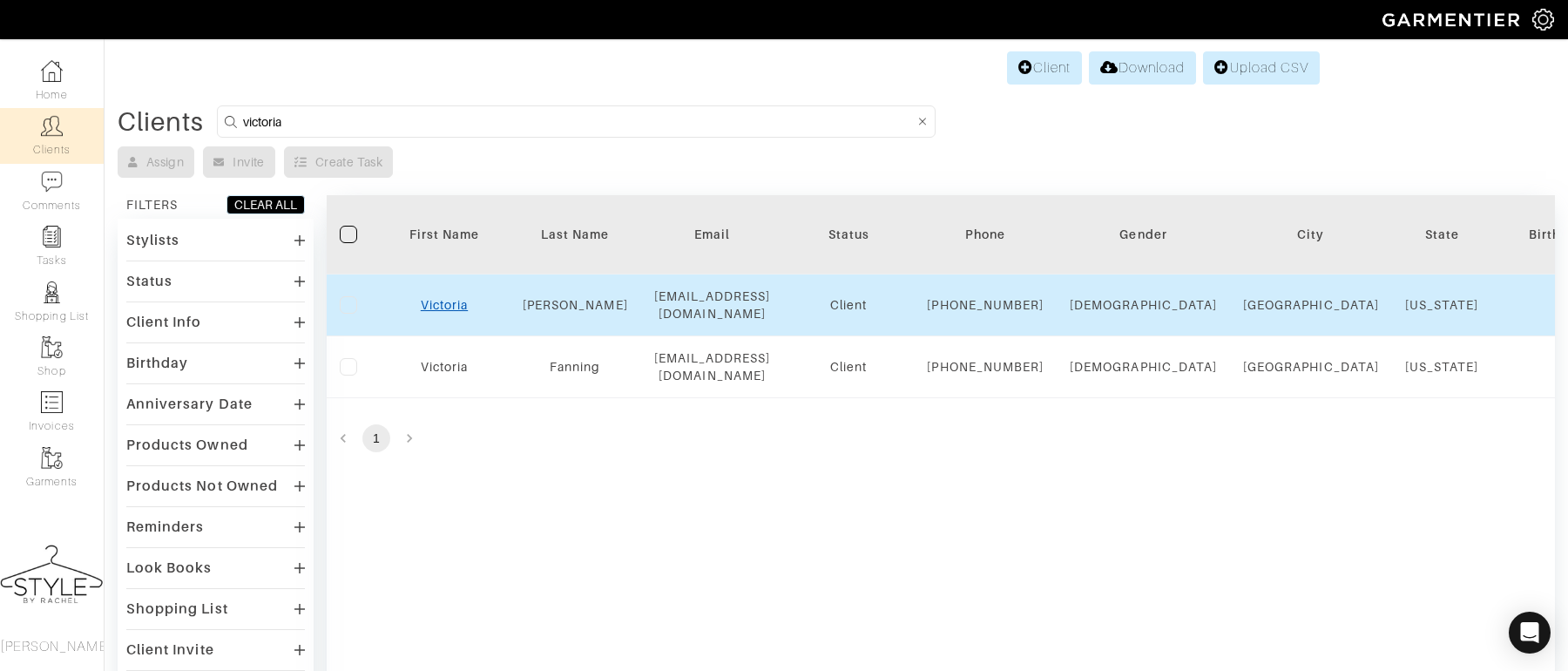
click at [452, 311] on link "Victoria" at bounding box center [444, 305] width 47 height 14
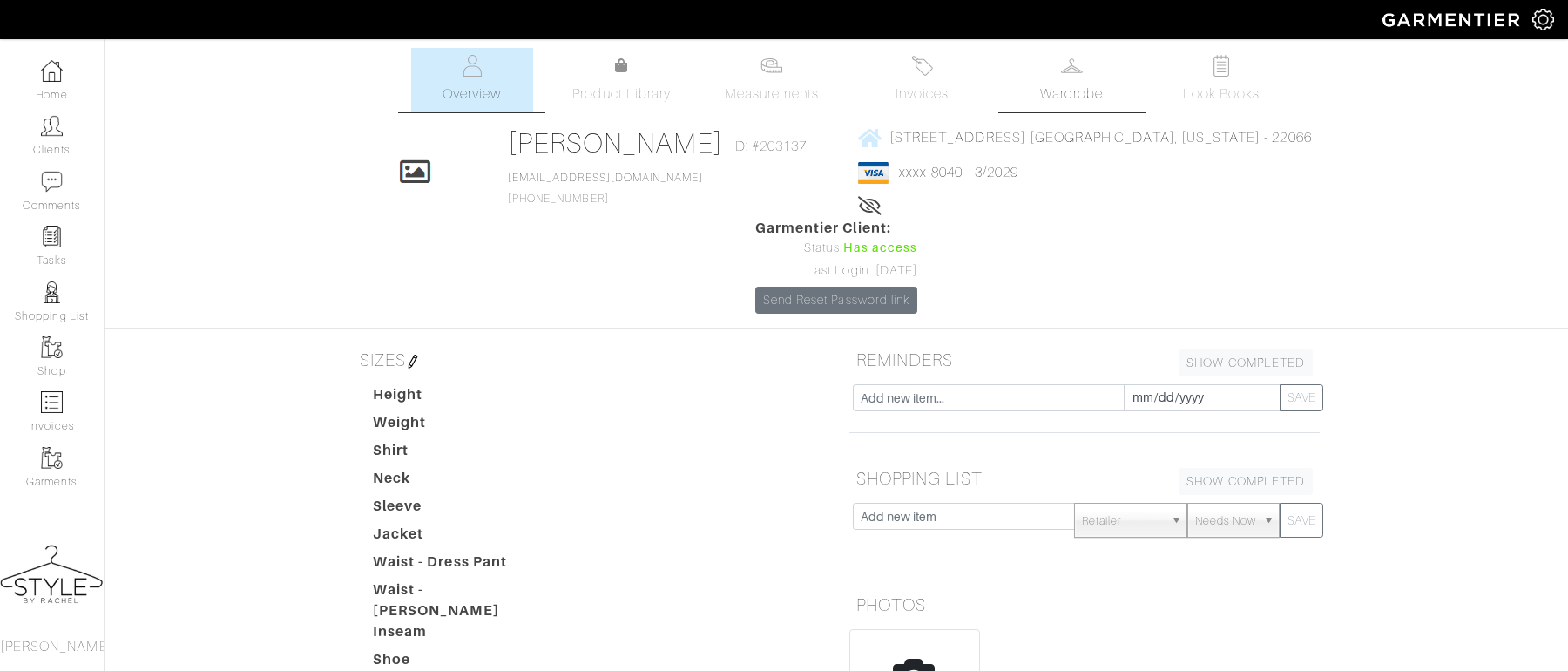
click at [1101, 79] on link "Wardrobe" at bounding box center [1072, 80] width 122 height 64
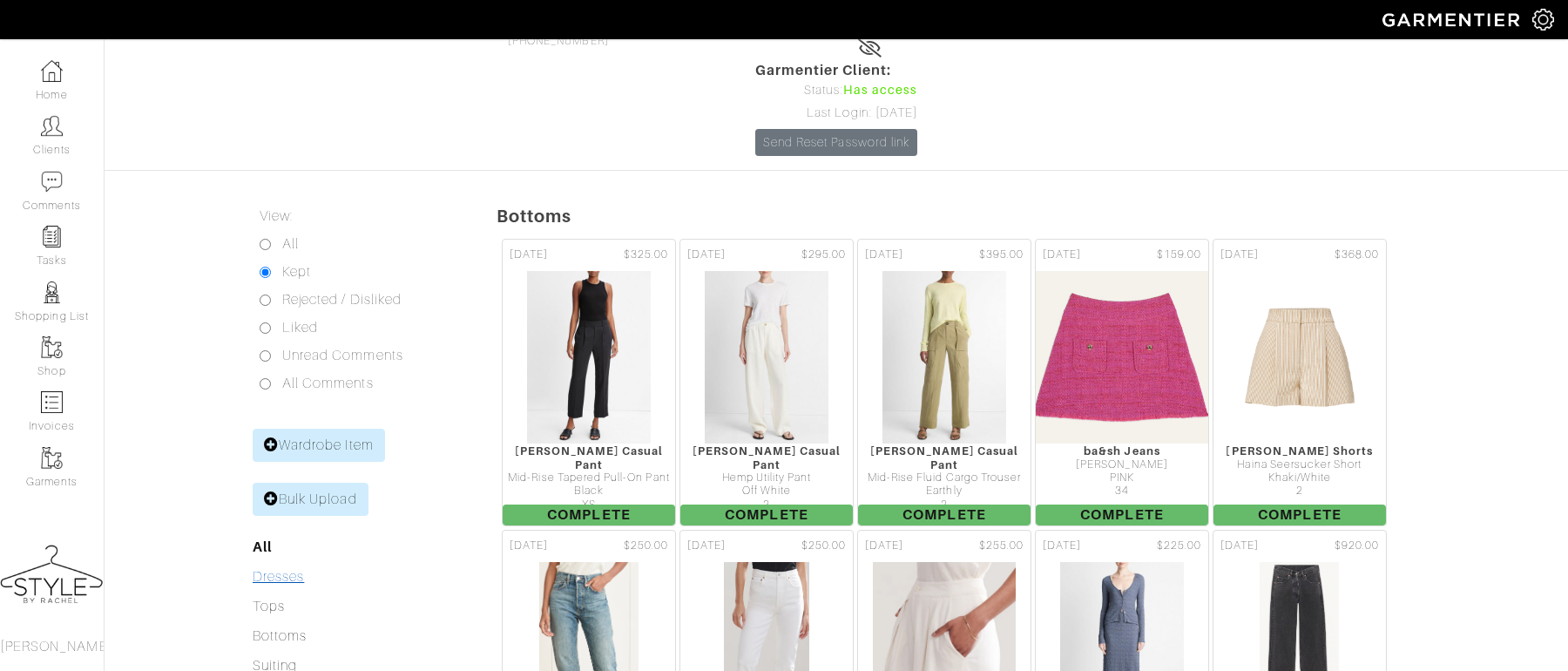
scroll to position [246, 0]
